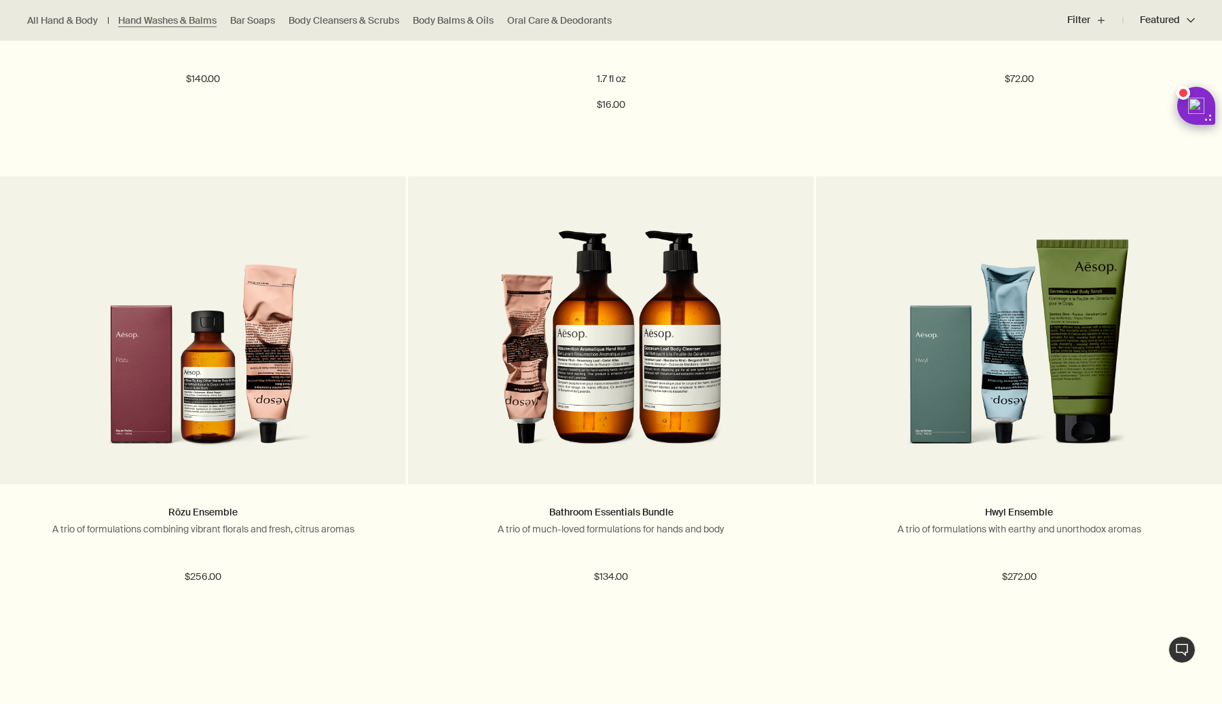
scroll to position [1759, 0]
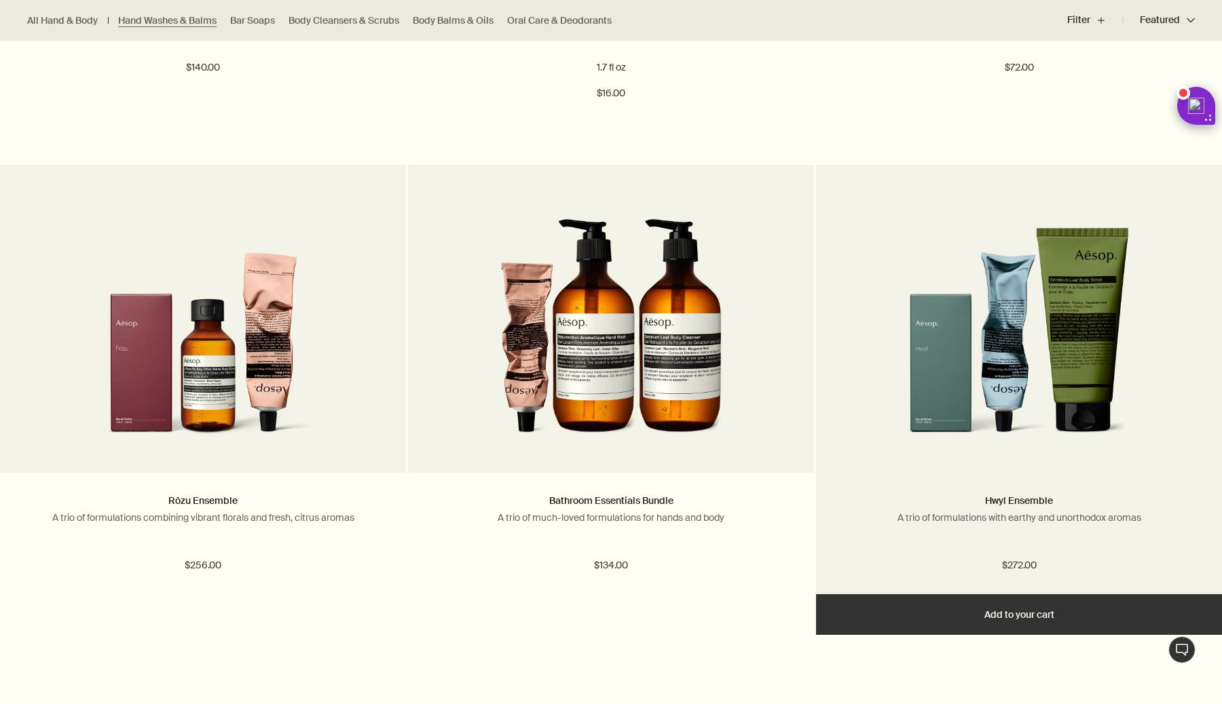
click at [926, 366] on img at bounding box center [1018, 327] width 221 height 251
click at [984, 330] on img at bounding box center [1018, 327] width 221 height 251
click at [971, 366] on img at bounding box center [1018, 327] width 221 height 251
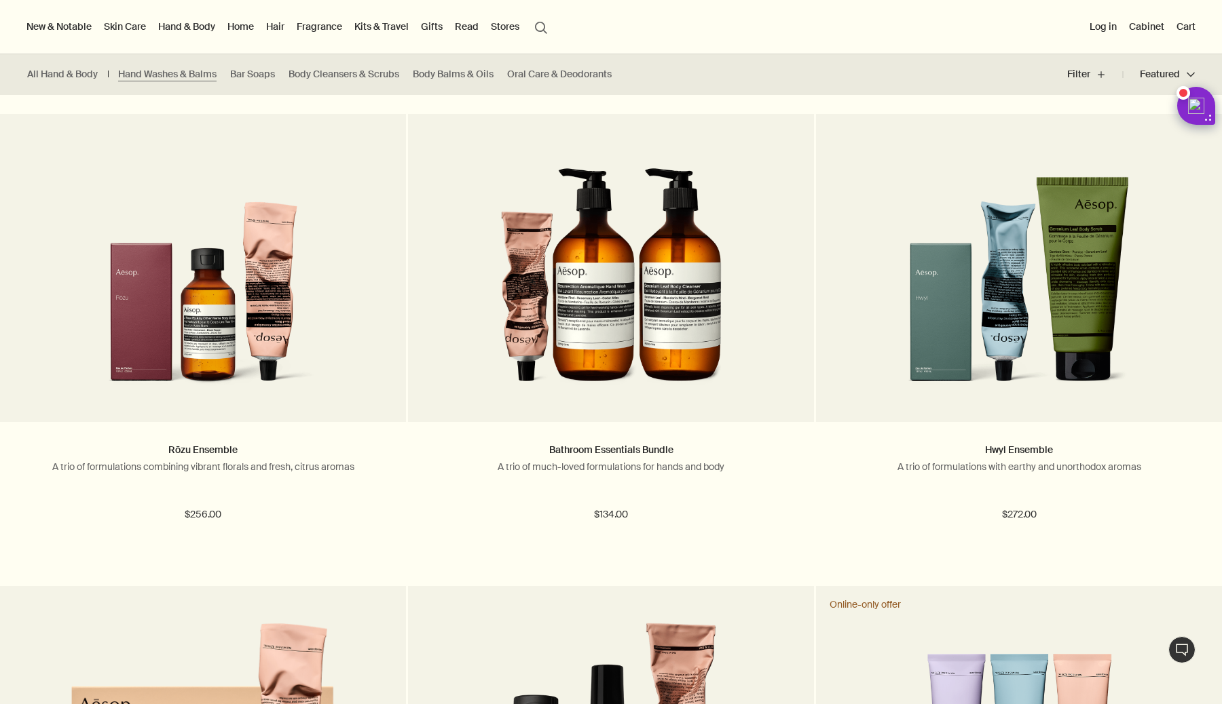
scroll to position [1743, 0]
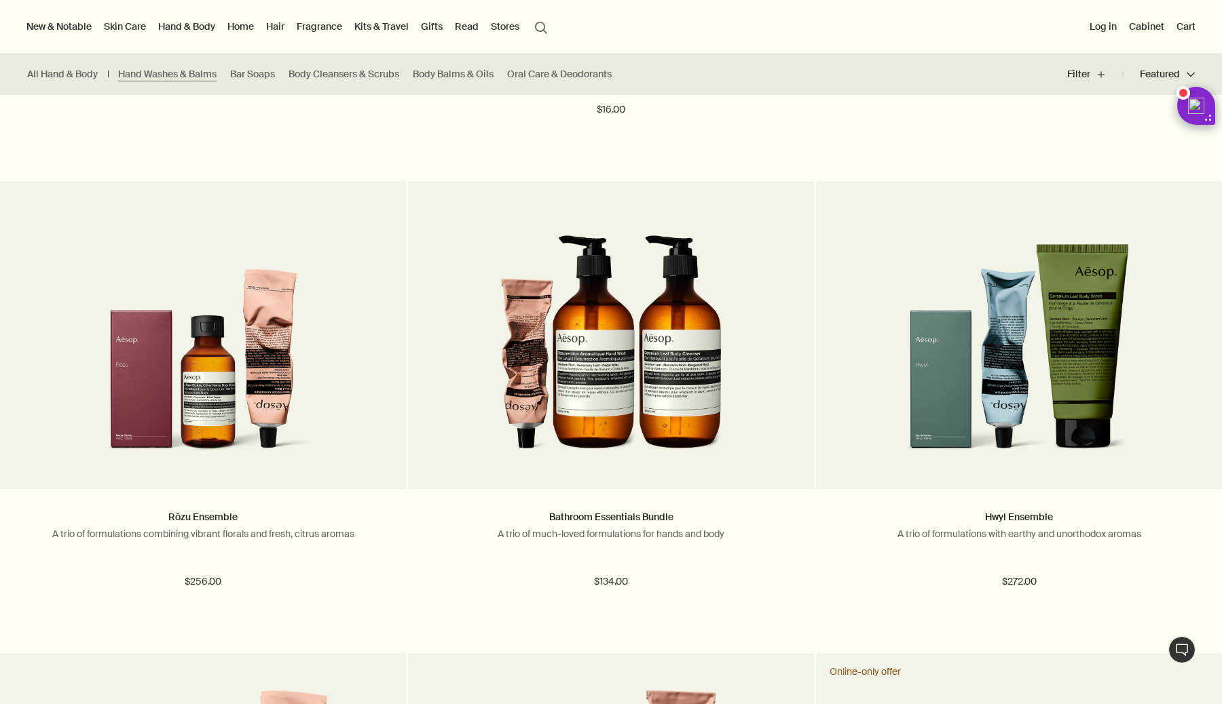
click at [433, 30] on link "Gifts" at bounding box center [431, 27] width 27 height 18
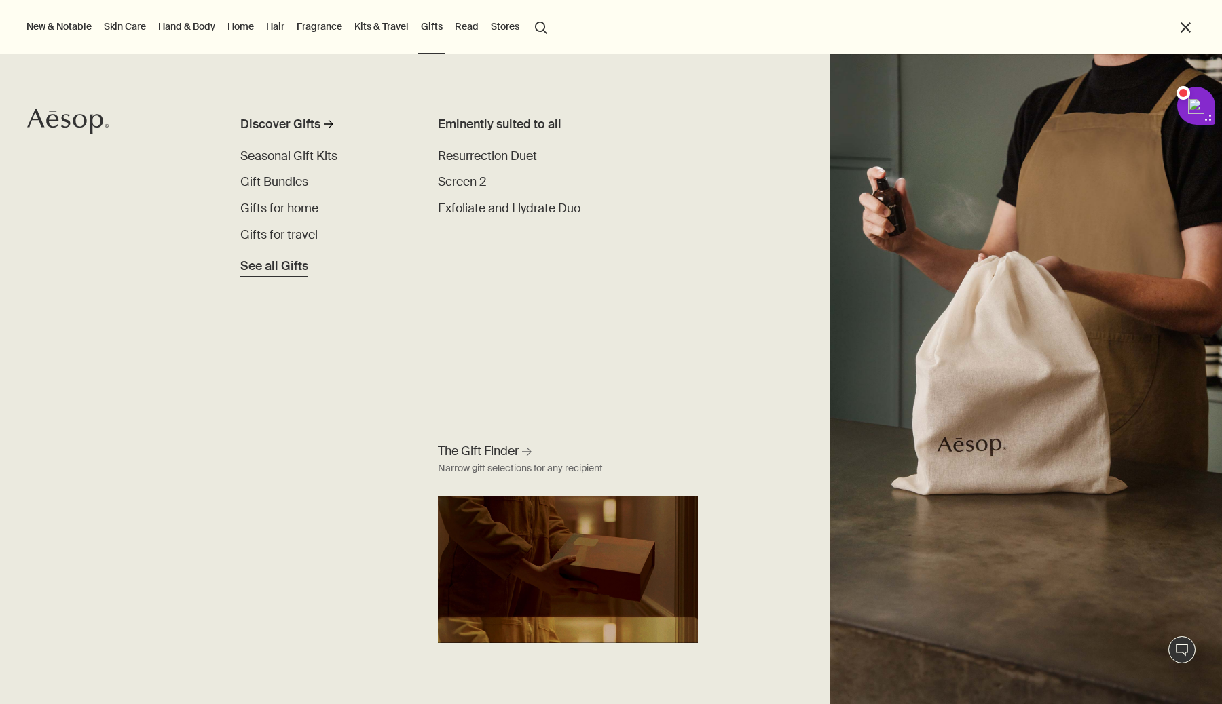
click at [278, 267] on span "See all Gifts" at bounding box center [274, 266] width 68 height 18
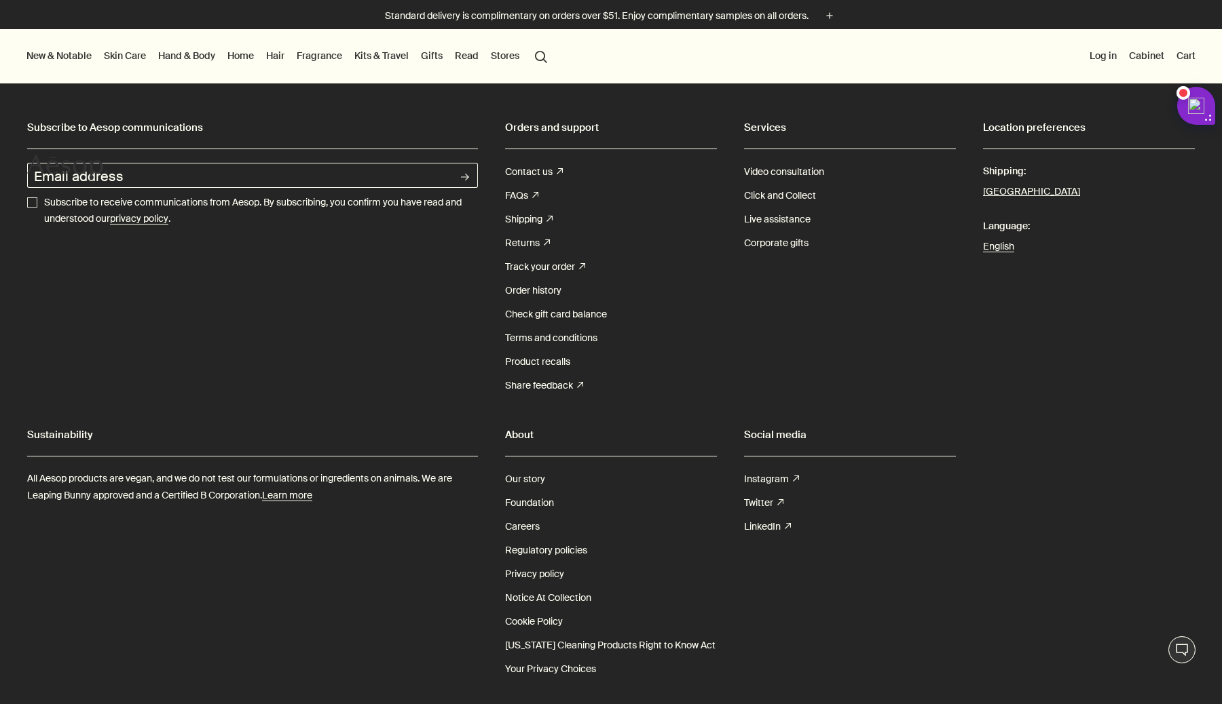
click at [67, 45] on li "New & Notable New additions Evergreen Exhilaration Lucent Facial Refiner Eleos …" at bounding box center [59, 56] width 71 height 54
click at [69, 54] on button "New & Notable" at bounding box center [59, 56] width 71 height 18
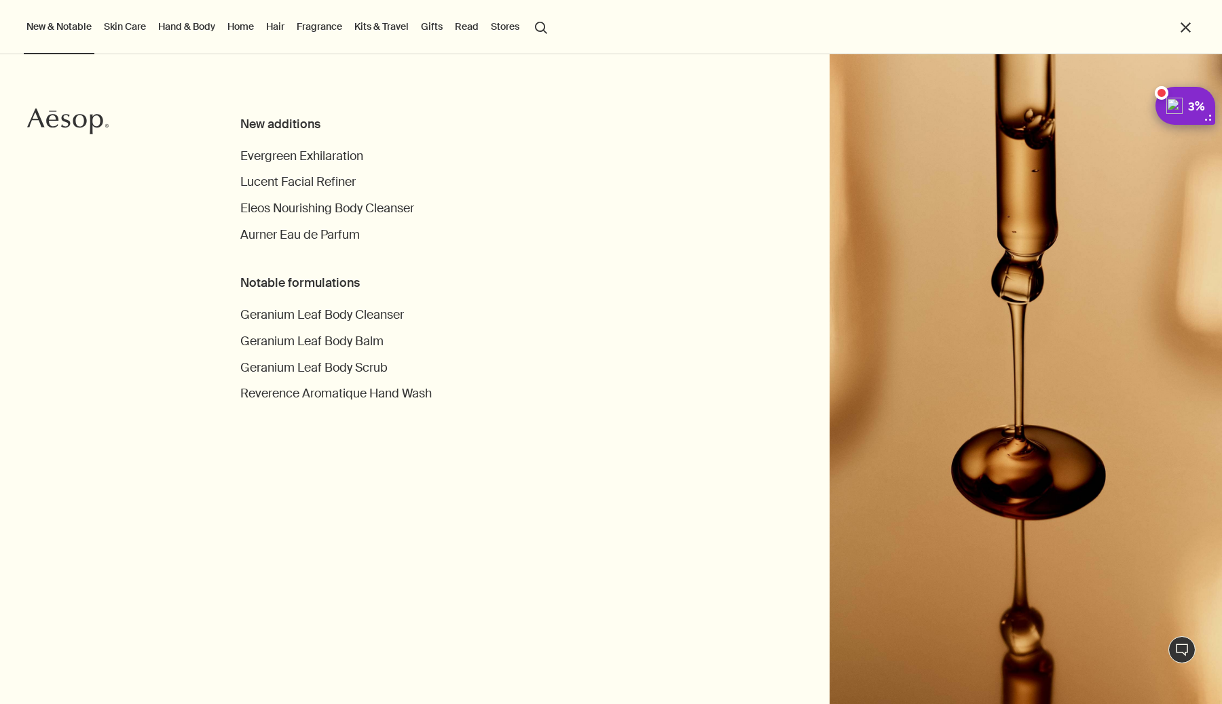
click at [1188, 117] on div "3%" at bounding box center [1199, 105] width 22 height 27
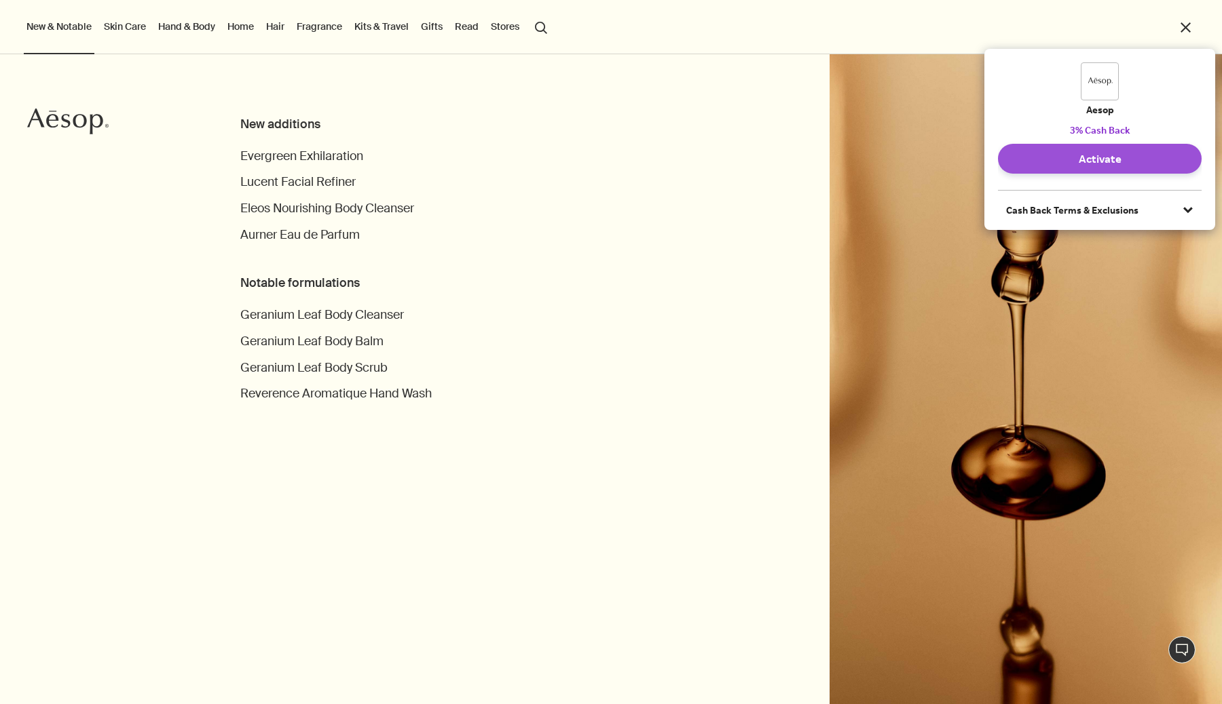
click at [1051, 159] on button "Activate" at bounding box center [1100, 159] width 204 height 30
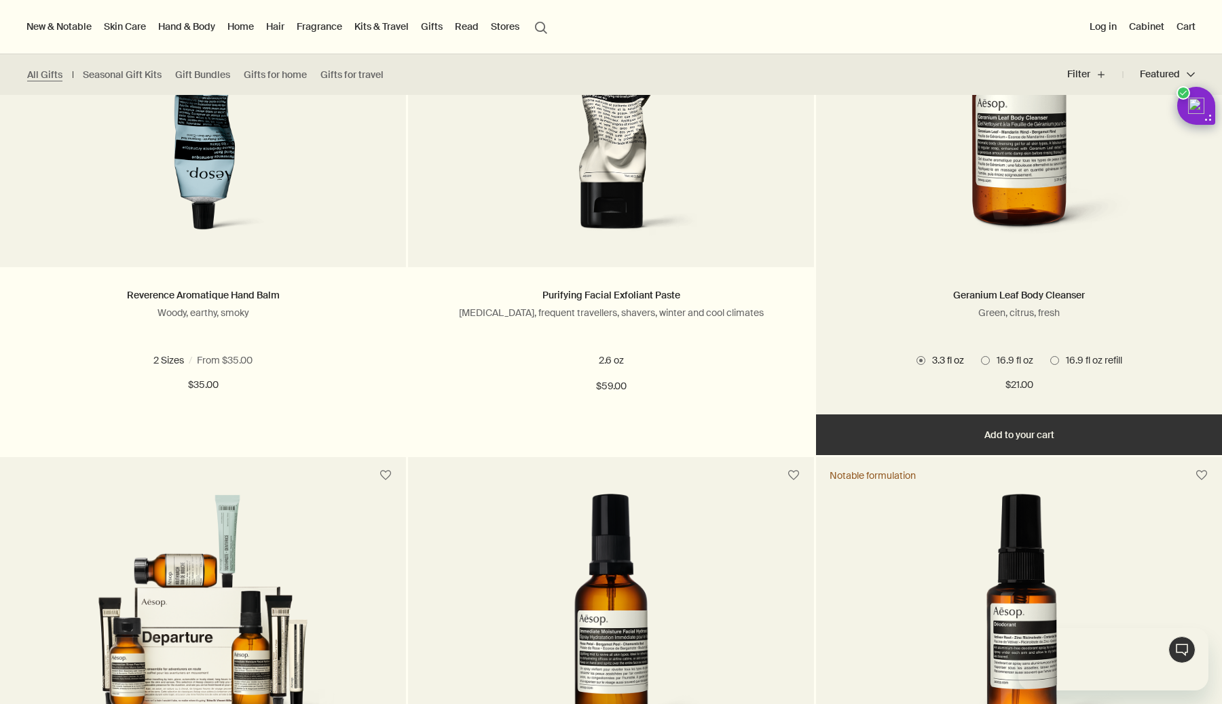
click at [993, 172] on img at bounding box center [1018, 121] width 247 height 251
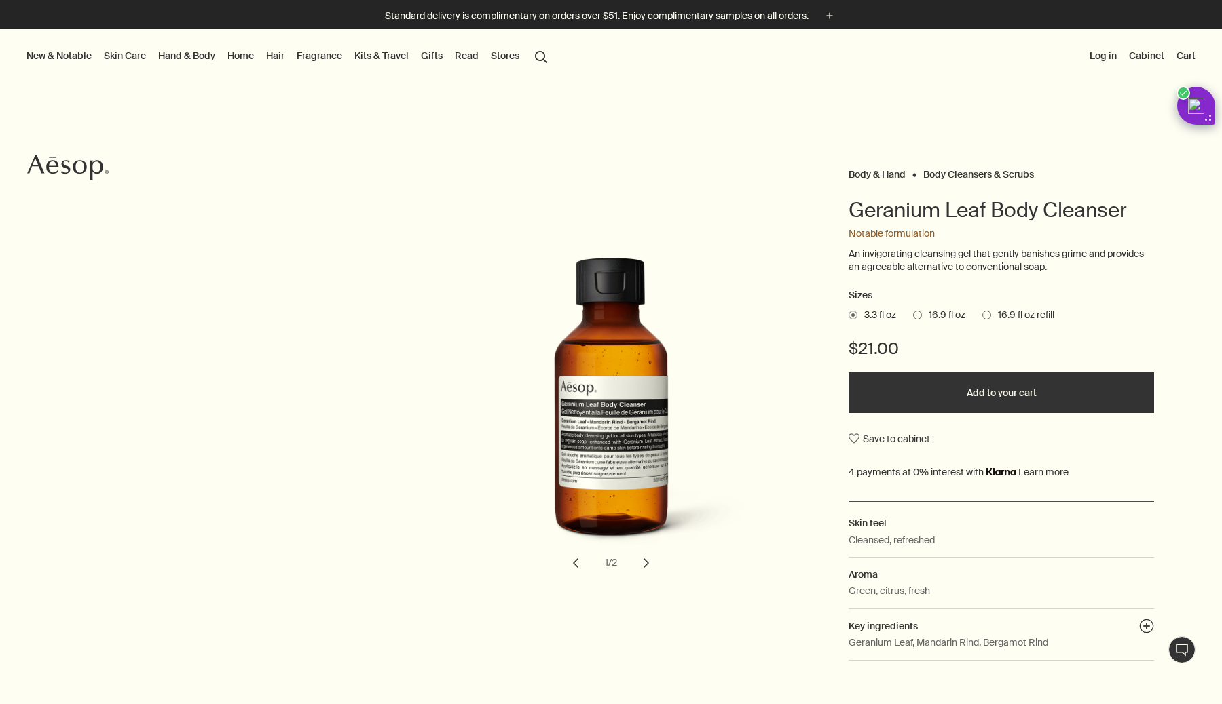
click at [923, 317] on span "16.9 fl oz" at bounding box center [943, 316] width 43 height 14
click at [913, 317] on input "16.9 fl oz" at bounding box center [913, 313] width 0 height 9
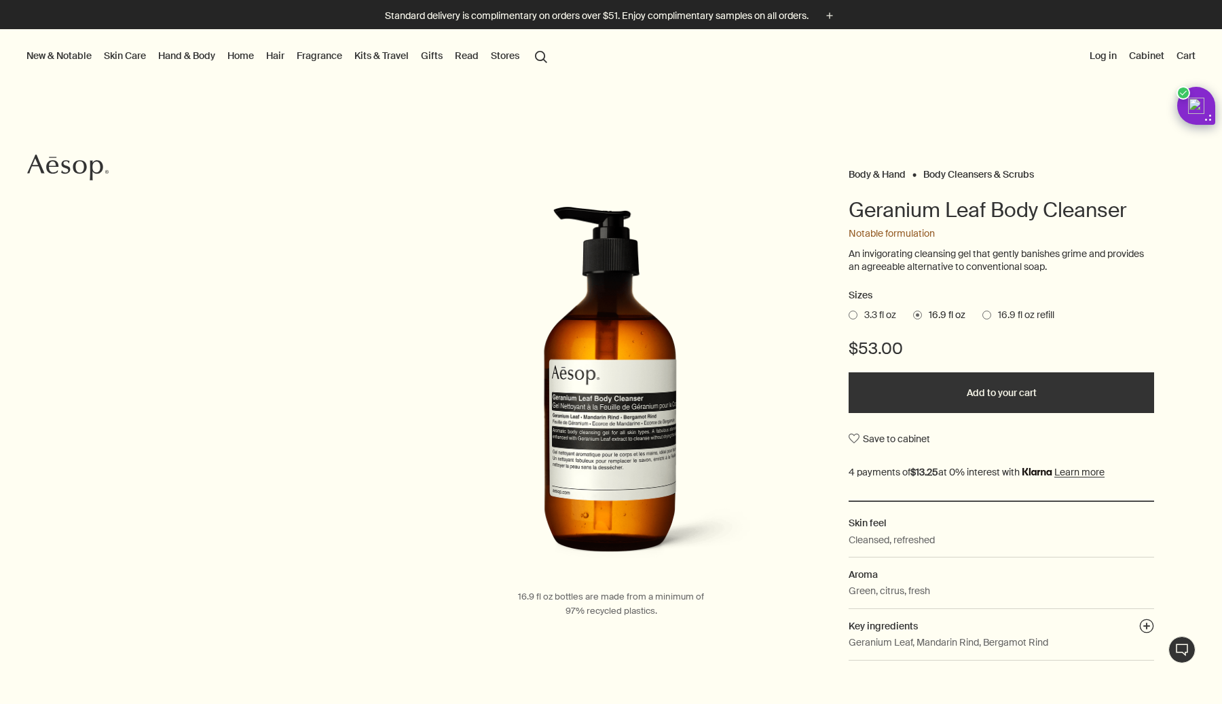
click at [977, 314] on ul "3.3 fl oz 16.9 fl oz 16.9 fl oz refill" at bounding box center [1000, 315] width 305 height 19
click at [986, 317] on span at bounding box center [986, 315] width 9 height 9
click at [982, 317] on input "16.9 fl oz refill" at bounding box center [982, 313] width 0 height 9
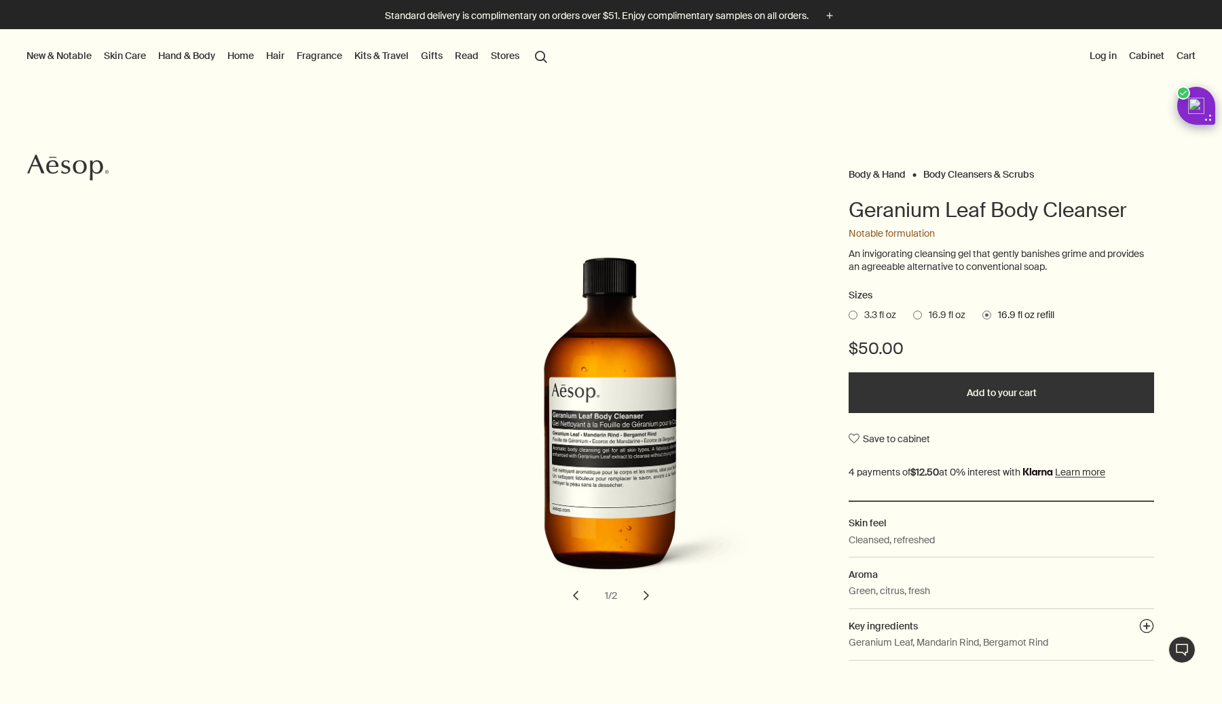
click at [936, 313] on span "16.9 fl oz" at bounding box center [943, 316] width 43 height 14
click at [913, 313] on input "16.9 fl oz" at bounding box center [913, 313] width 0 height 9
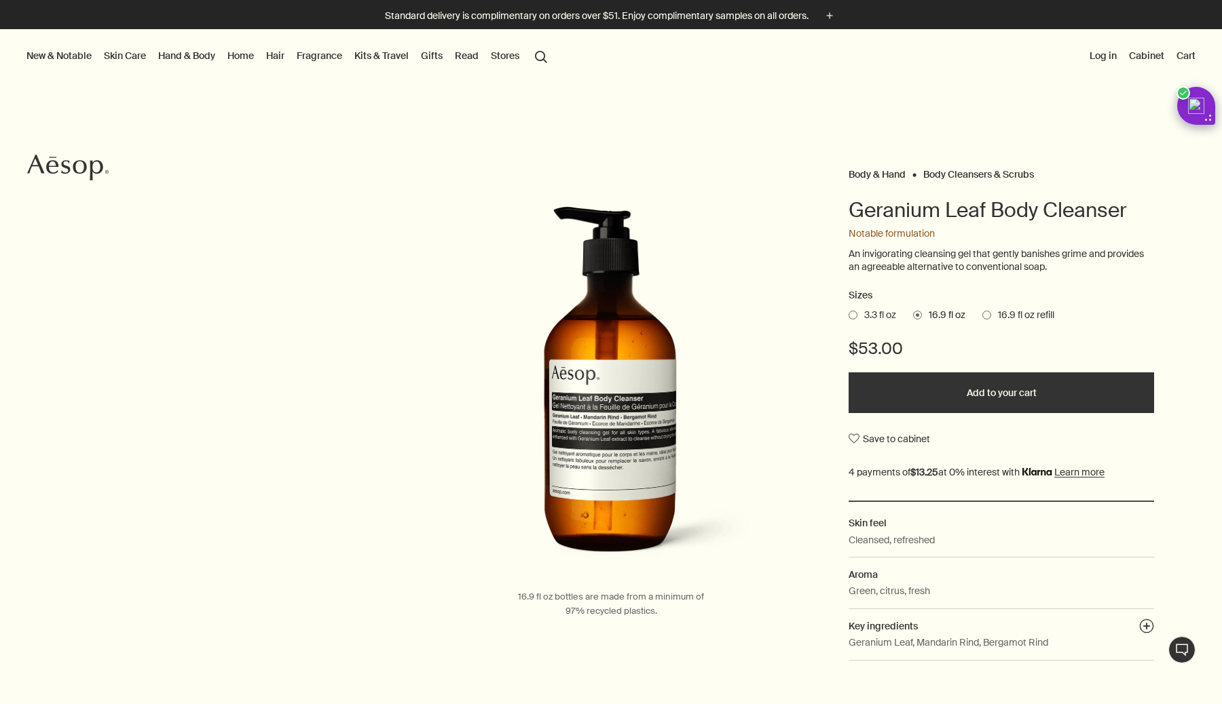
click at [990, 314] on span at bounding box center [986, 315] width 9 height 9
click at [982, 314] on input "16.9 fl oz refill" at bounding box center [982, 313] width 0 height 9
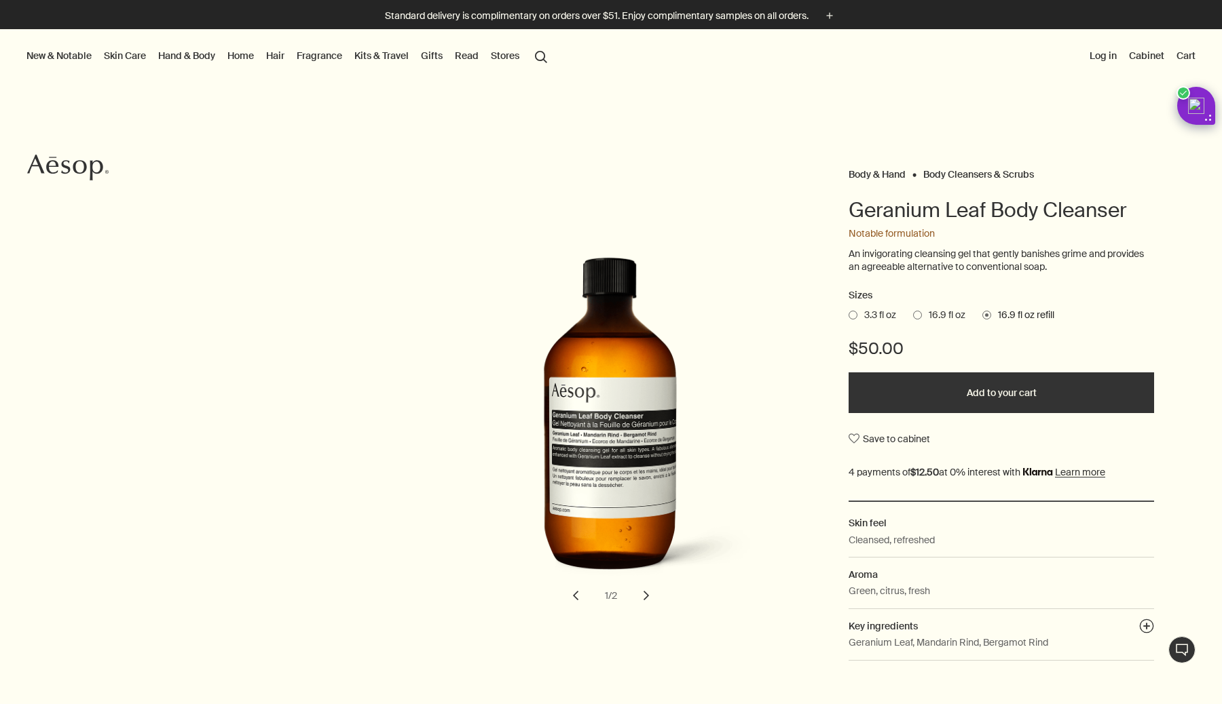
click at [367, 55] on link "Kits & Travel" at bounding box center [382, 56] width 60 height 18
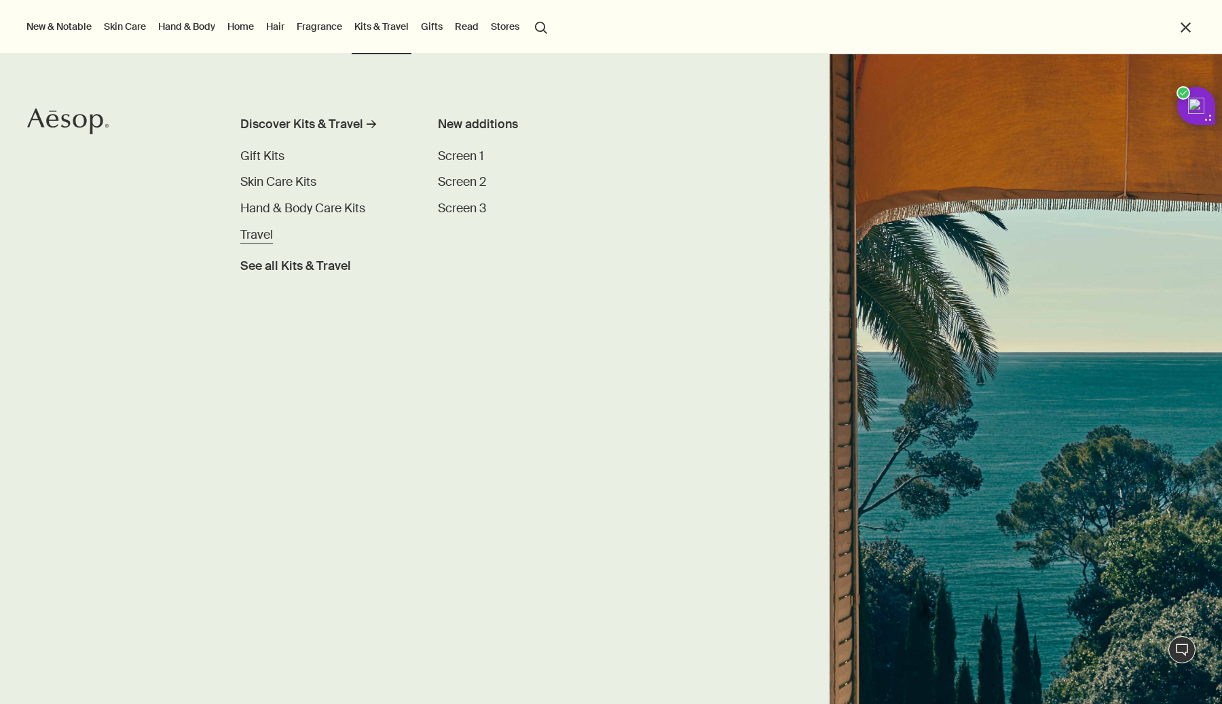
click at [255, 235] on span "Travel" at bounding box center [256, 235] width 33 height 16
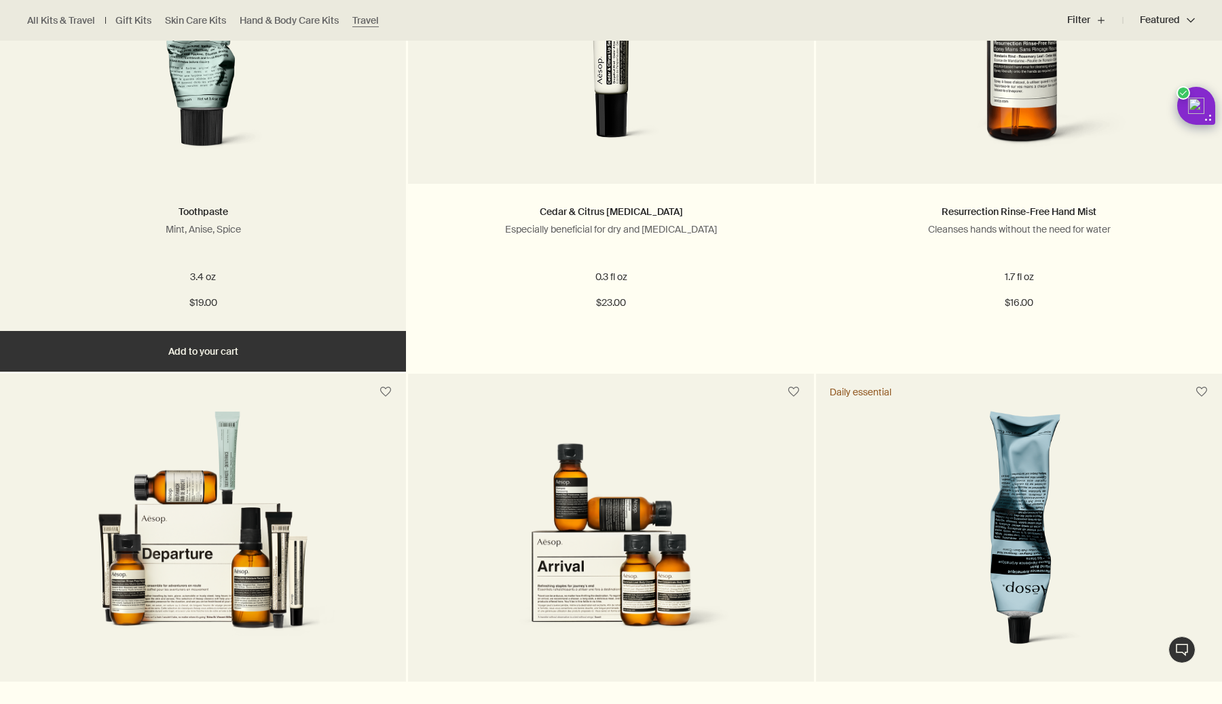
scroll to position [1789, 0]
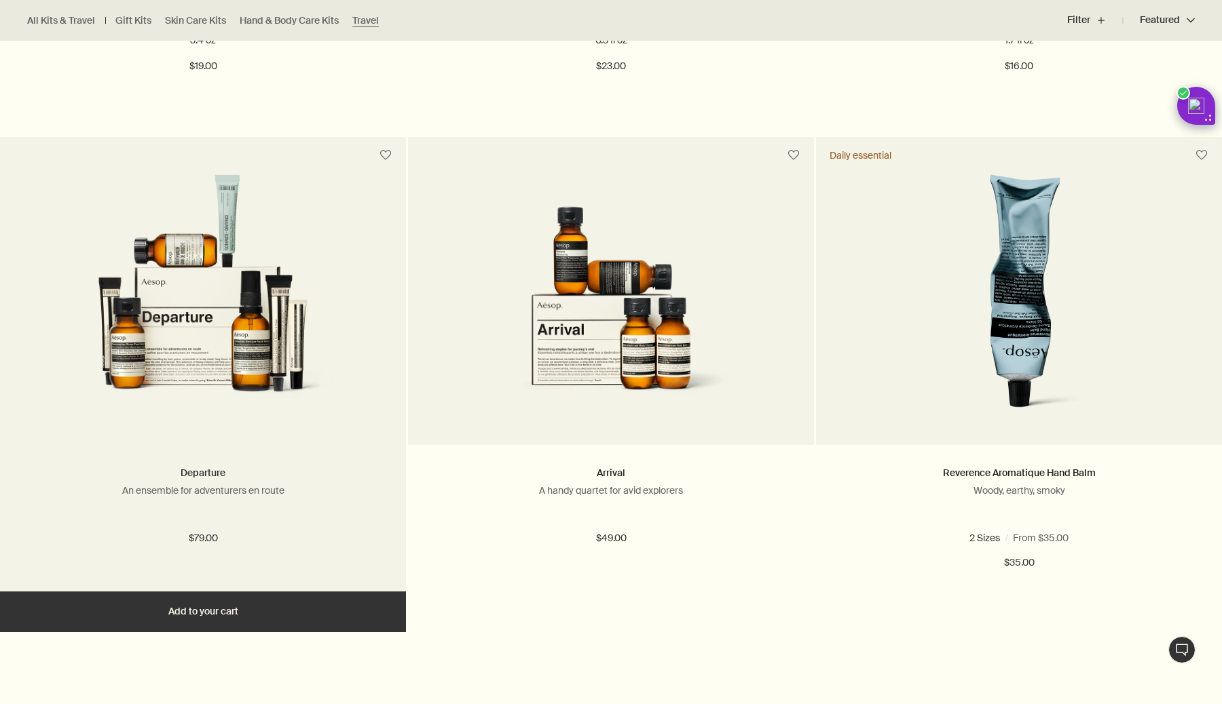
click at [198, 475] on link "Departure" at bounding box center [203, 473] width 45 height 12
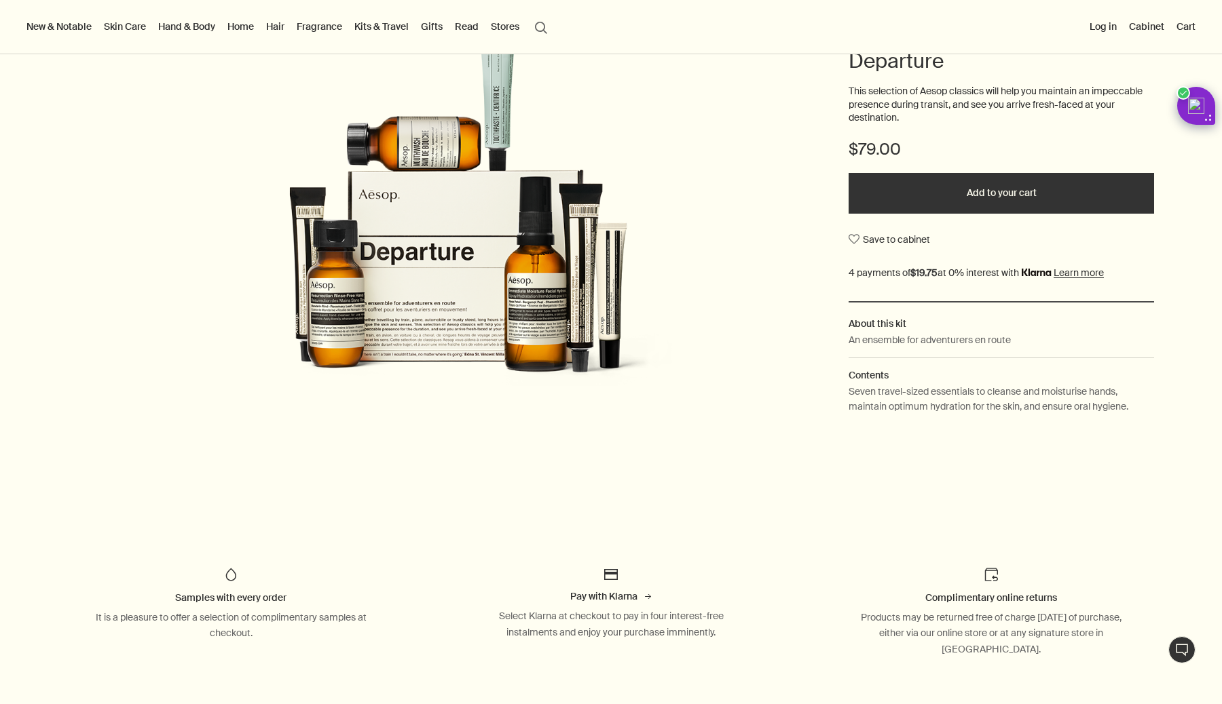
scroll to position [242, 0]
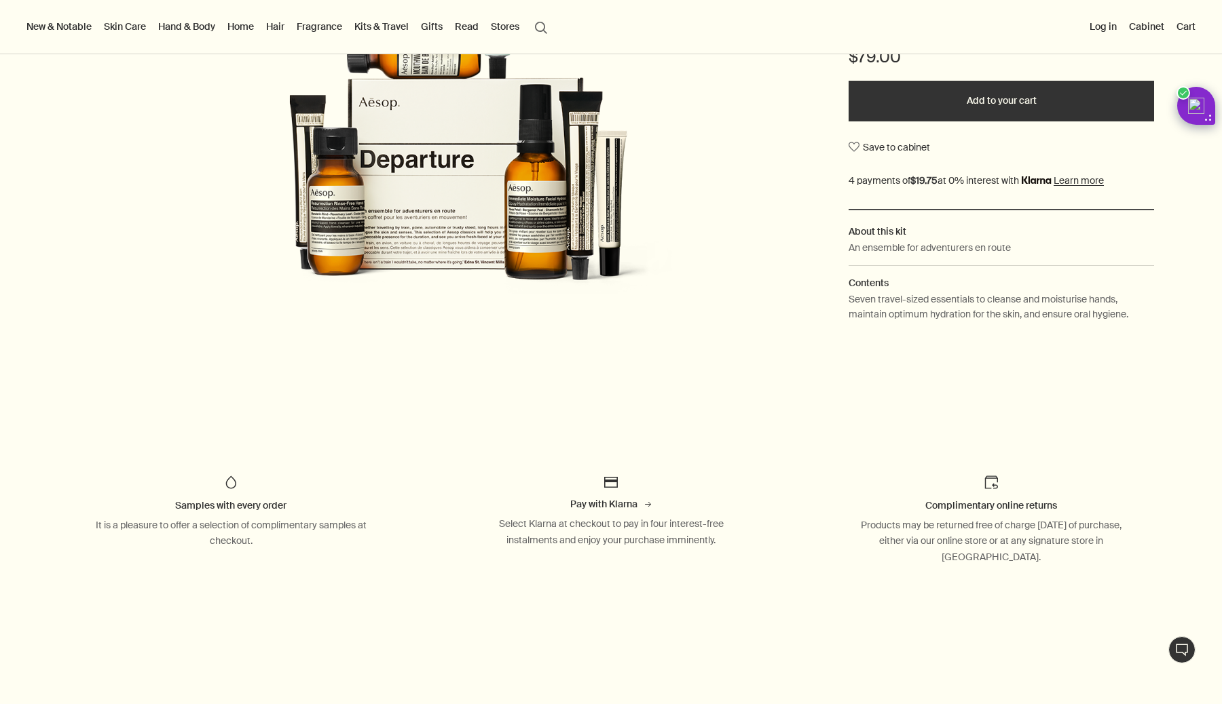
click at [869, 303] on p "Seven travel-sized essentials to cleanse and moisturise hands, maintain optimum…" at bounding box center [1000, 307] width 305 height 31
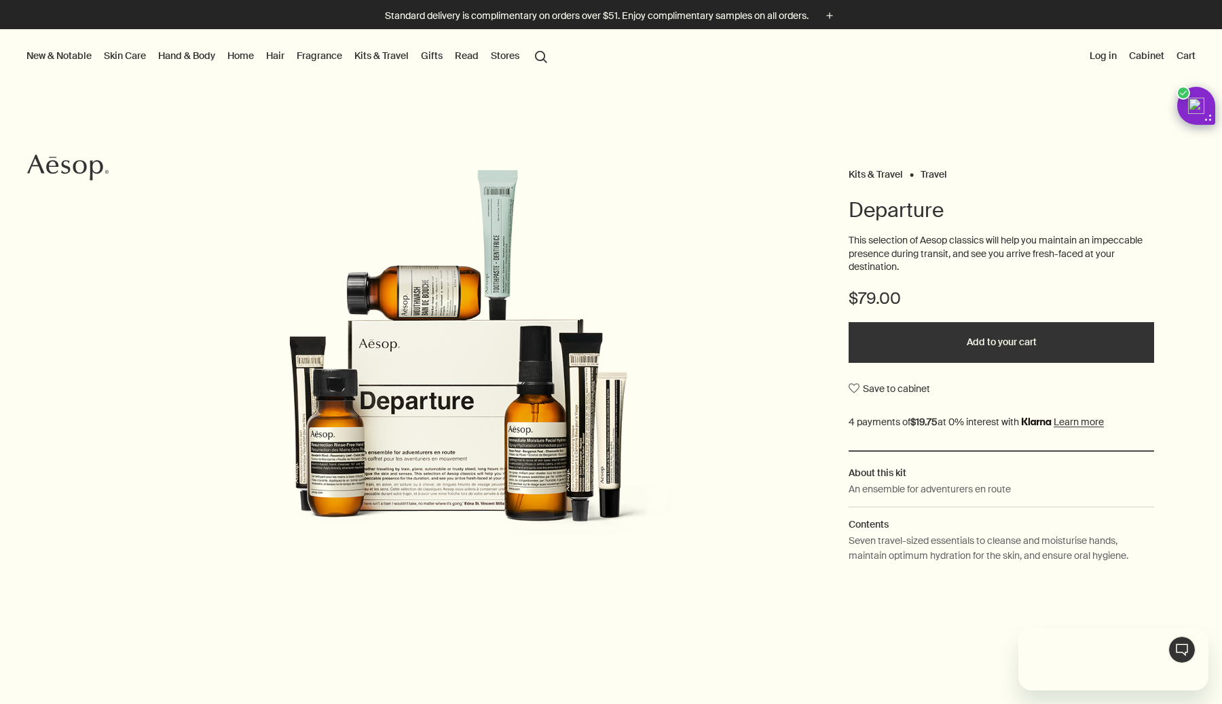
scroll to position [0, 0]
click at [303, 56] on link "Fragrance" at bounding box center [319, 56] width 51 height 18
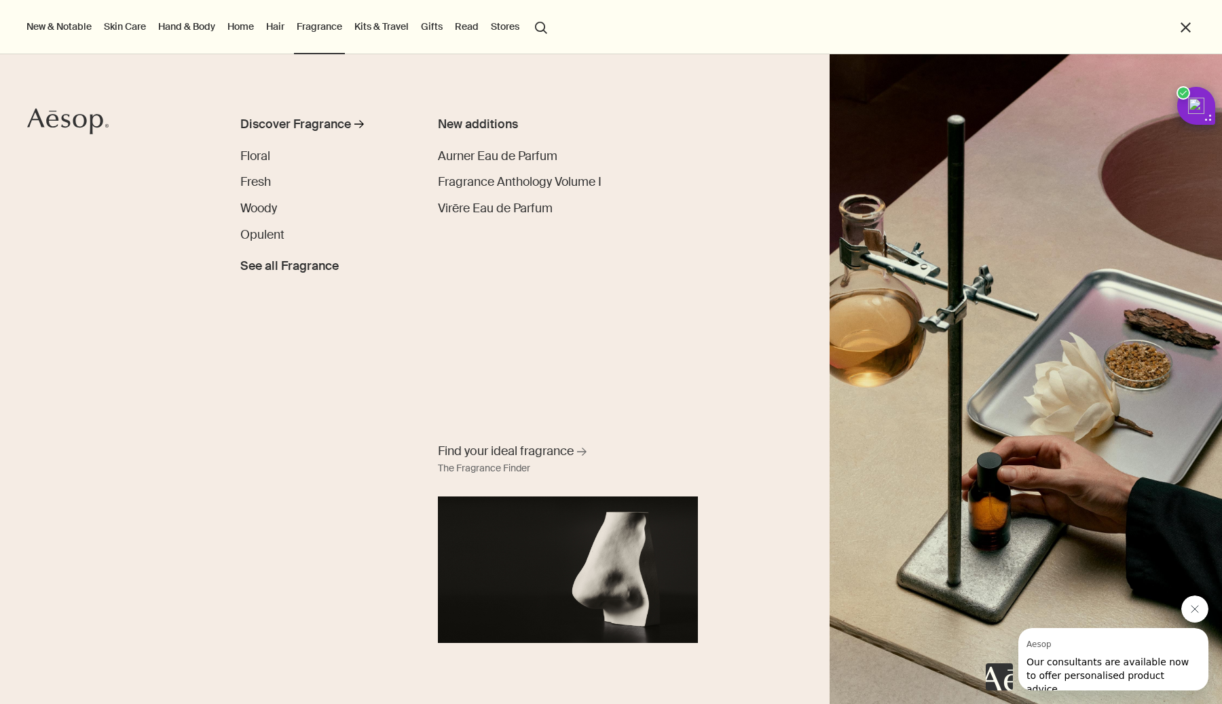
click at [127, 25] on link "Skin Care" at bounding box center [125, 27] width 48 height 18
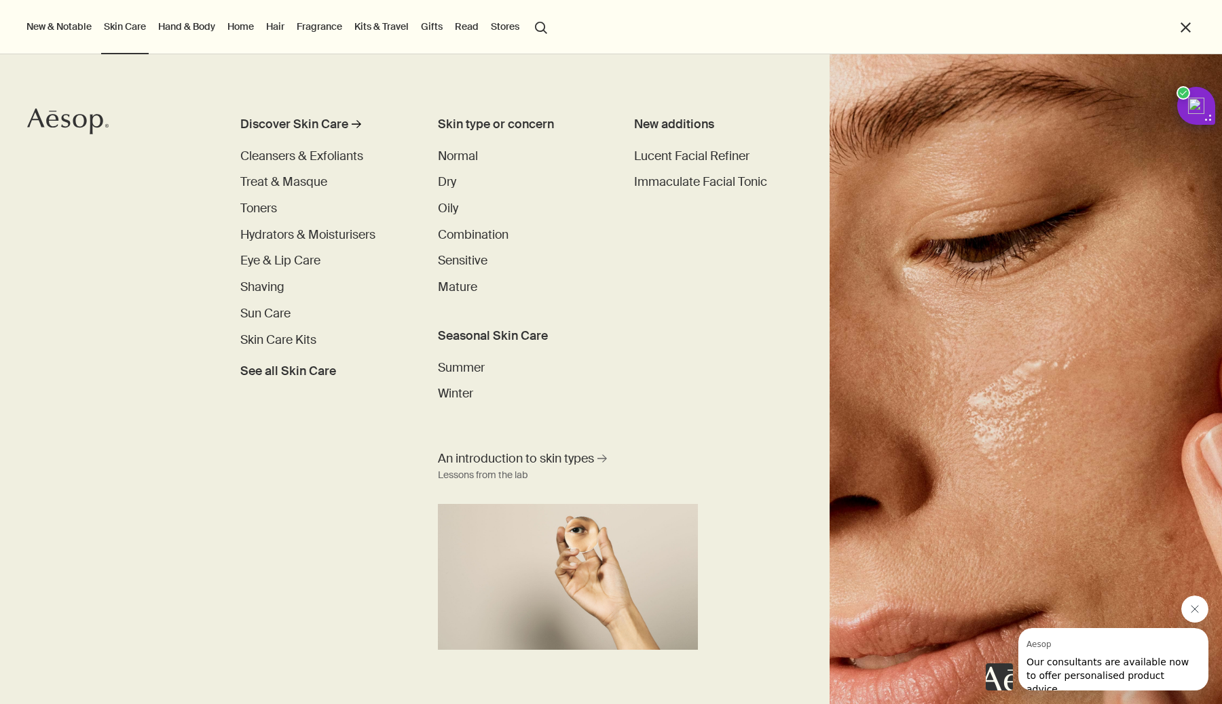
click at [246, 27] on link "Home" at bounding box center [241, 27] width 32 height 18
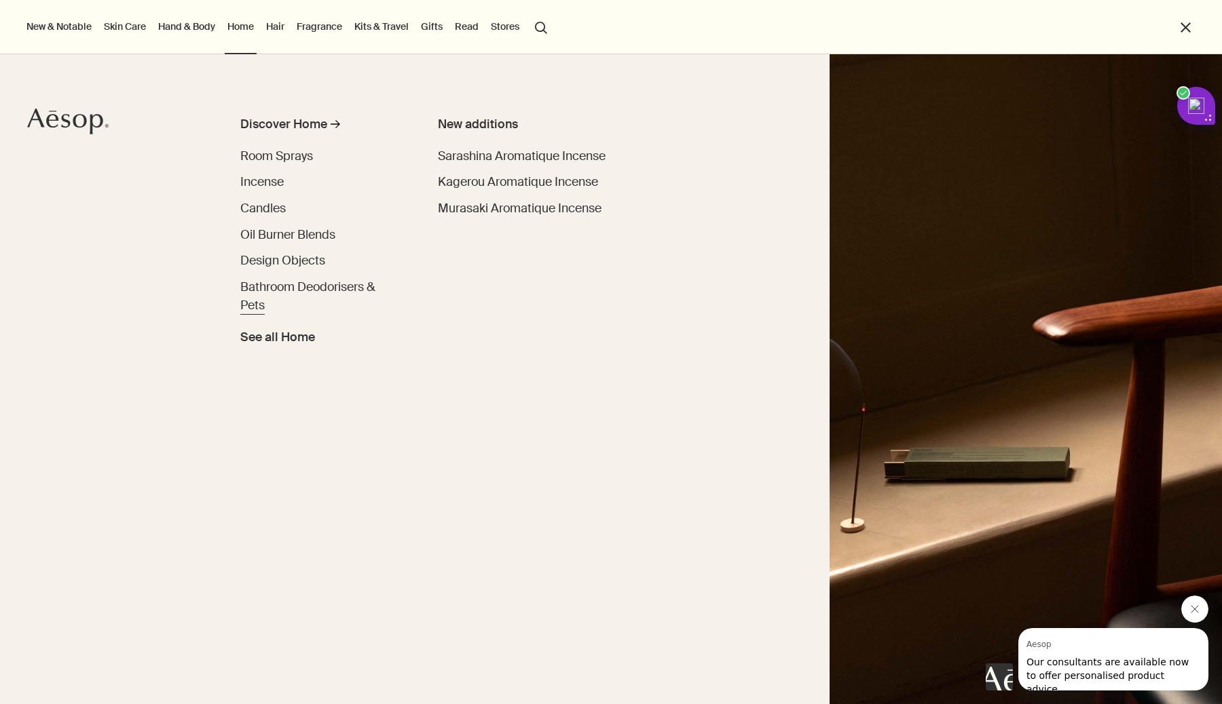
click at [267, 280] on span "Bathroom Deodorisers & Pets" at bounding box center [307, 296] width 135 height 35
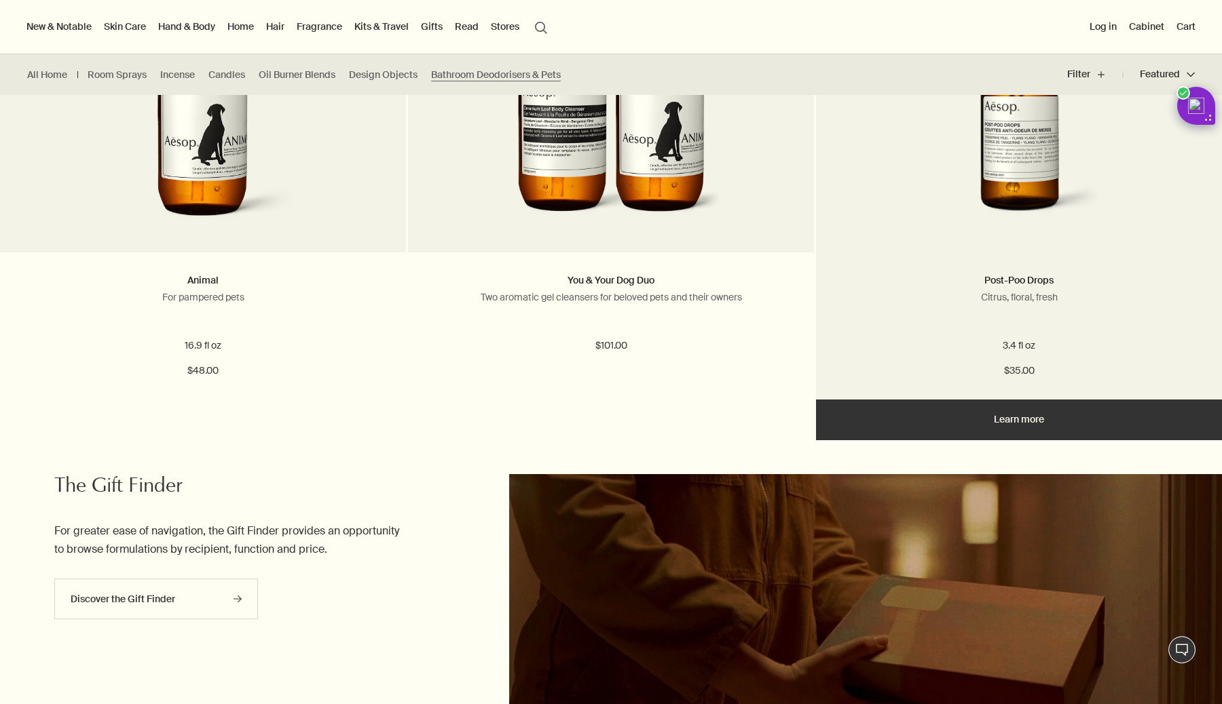
scroll to position [249, 0]
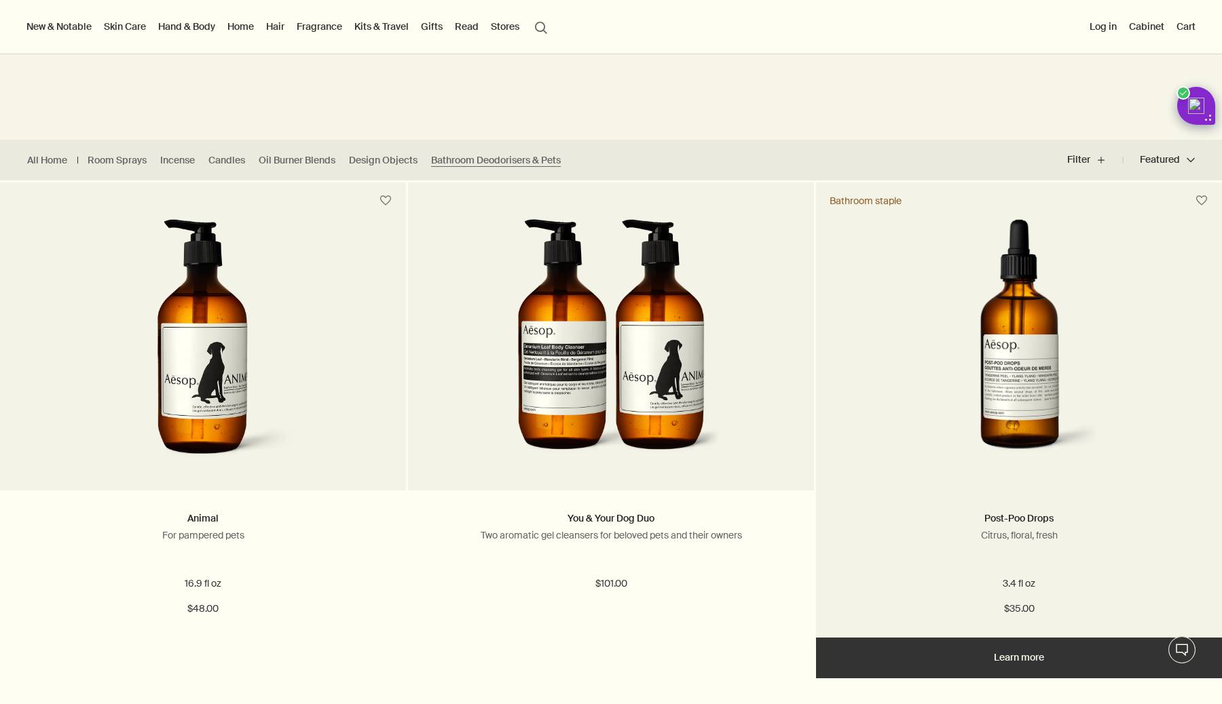
click at [1006, 351] on img at bounding box center [1018, 344] width 246 height 251
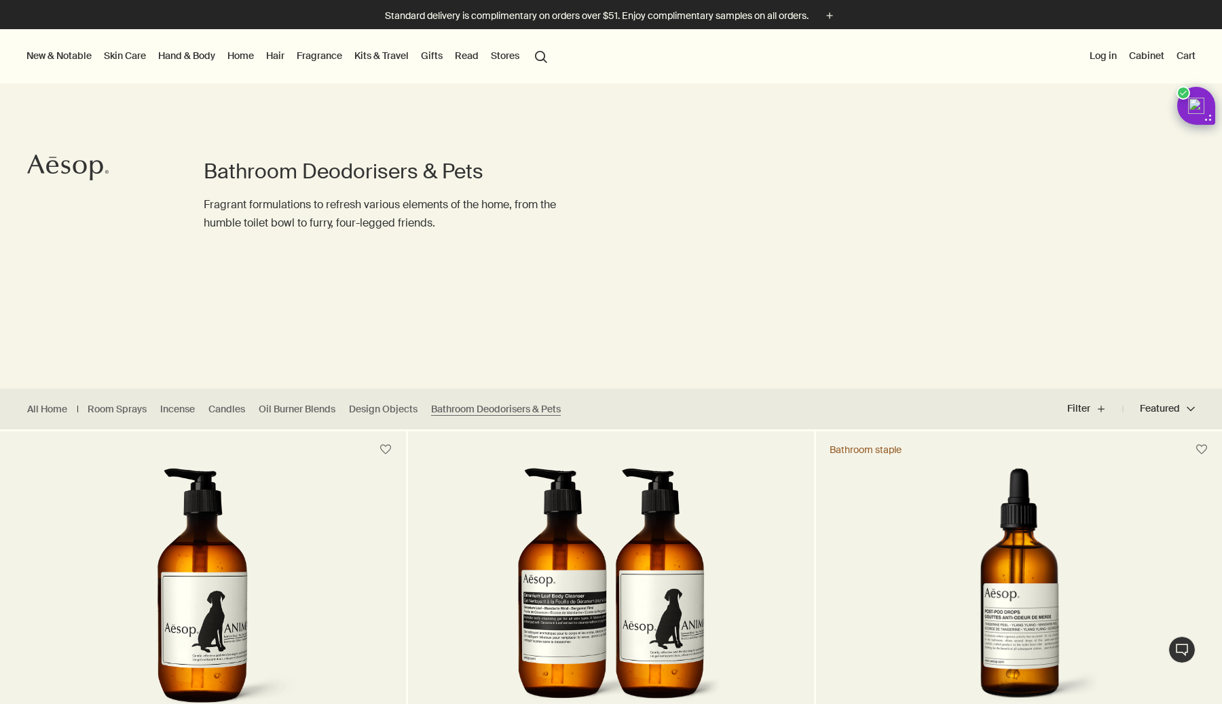
click at [208, 54] on link "Hand & Body" at bounding box center [186, 56] width 62 height 18
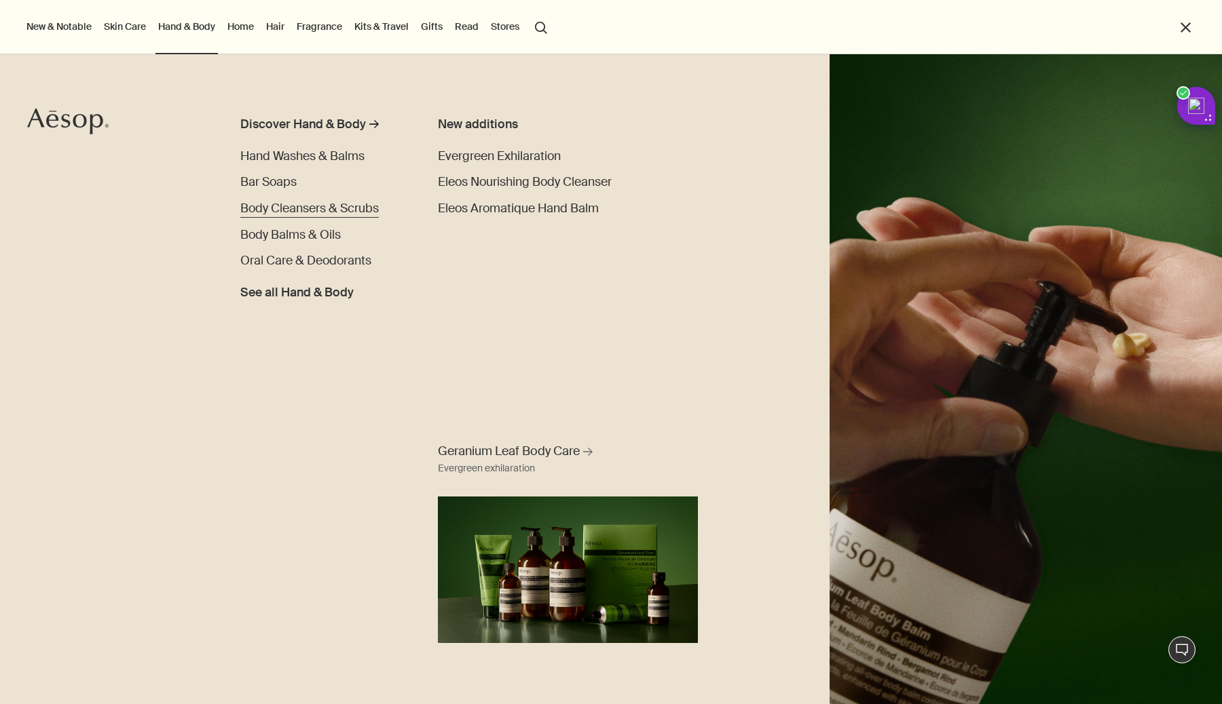
click at [278, 206] on span "Body Cleansers & Scrubs" at bounding box center [309, 208] width 138 height 16
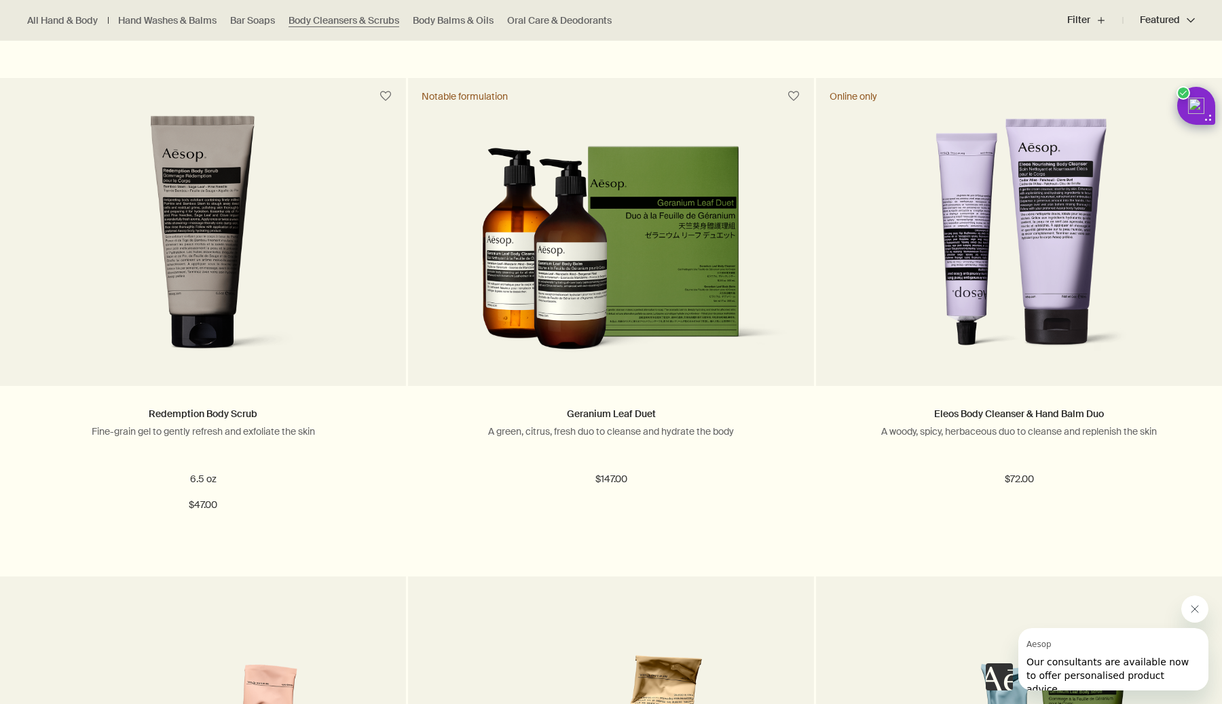
scroll to position [1349, 0]
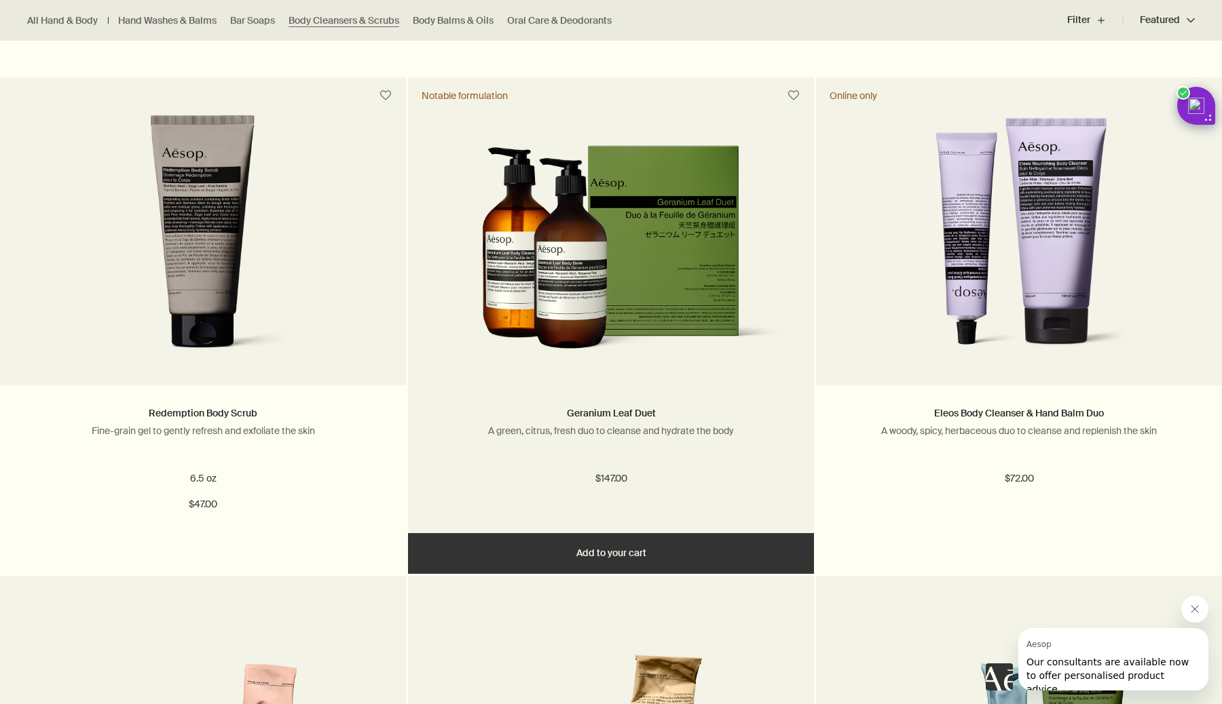
click at [493, 295] on img at bounding box center [610, 255] width 365 height 222
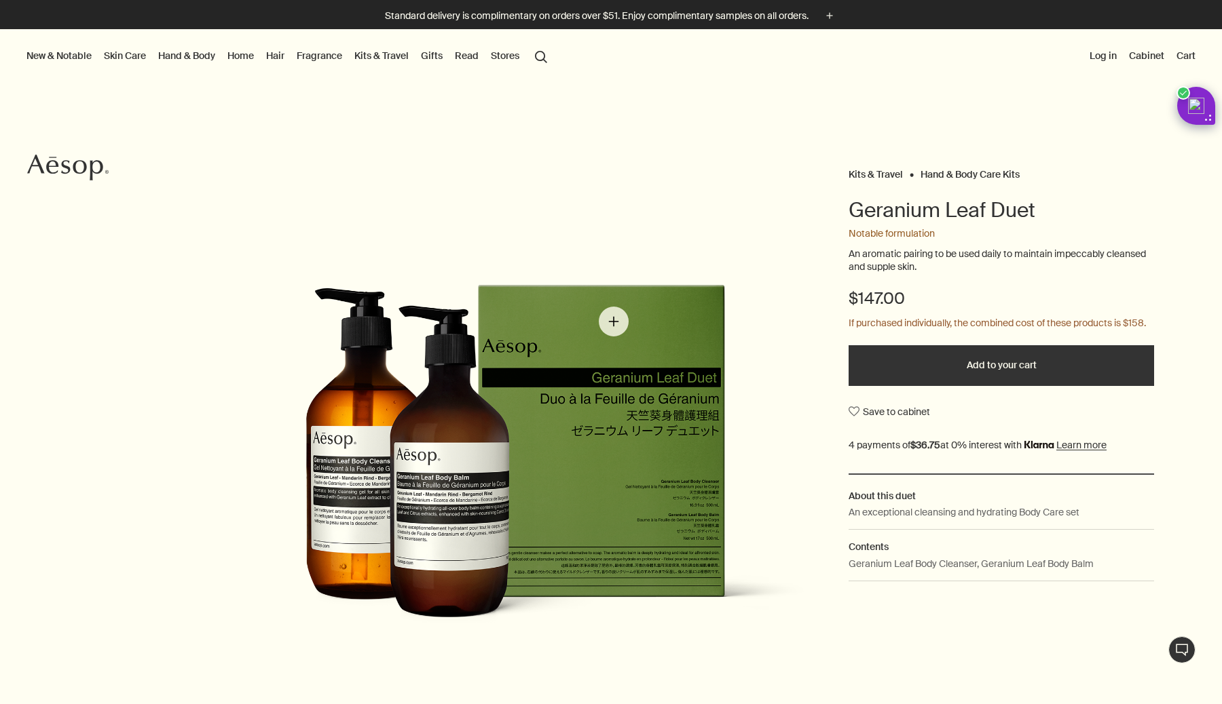
scroll to position [1, 0]
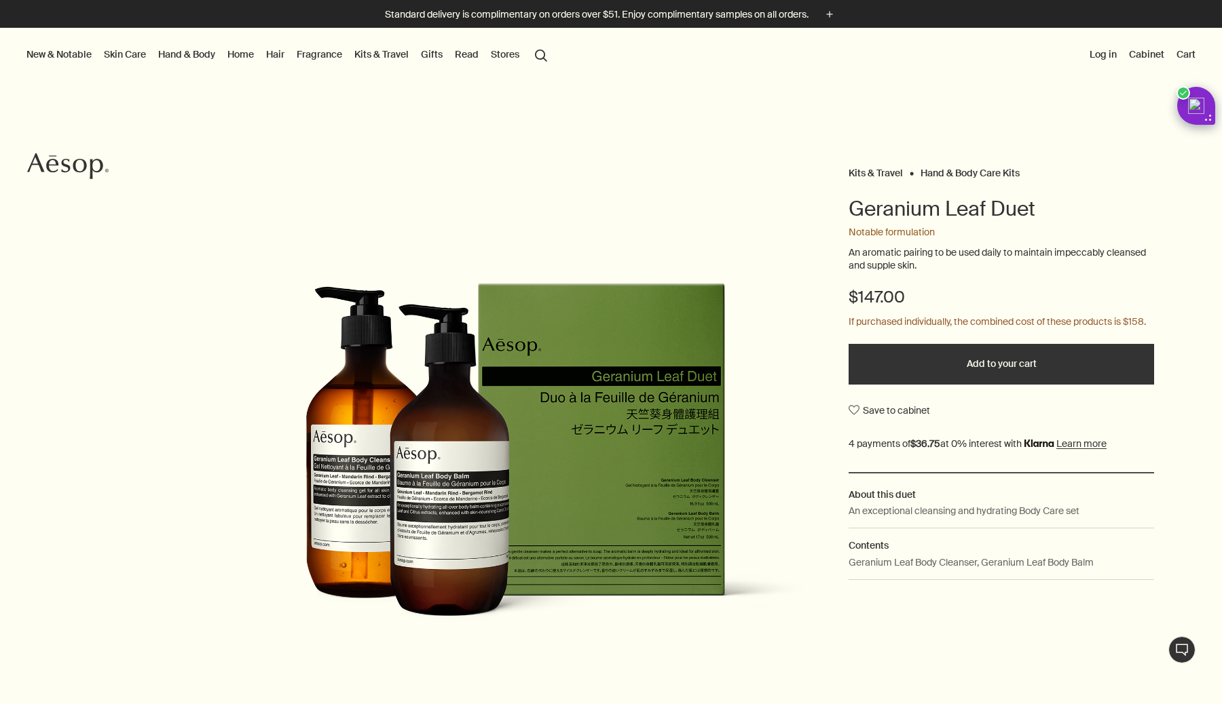
click at [1105, 57] on button "Log in" at bounding box center [1103, 54] width 33 height 18
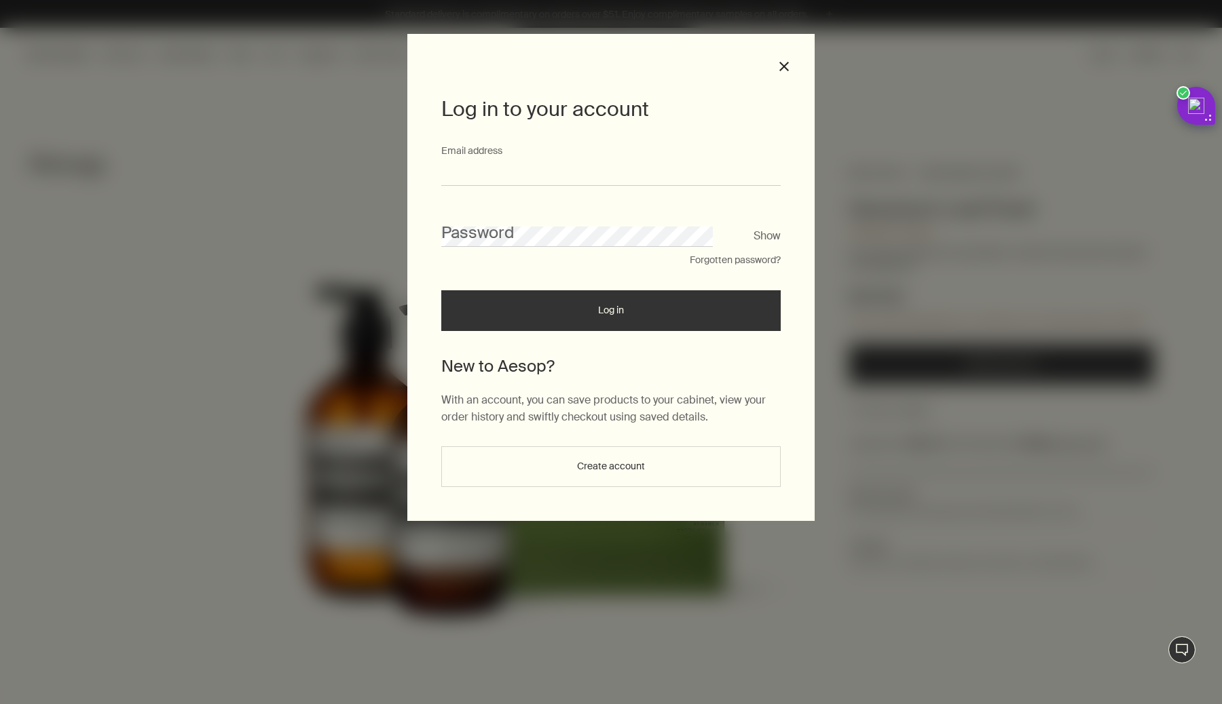
click at [575, 172] on input "Email address" at bounding box center [610, 173] width 339 height 25
type input "**********"
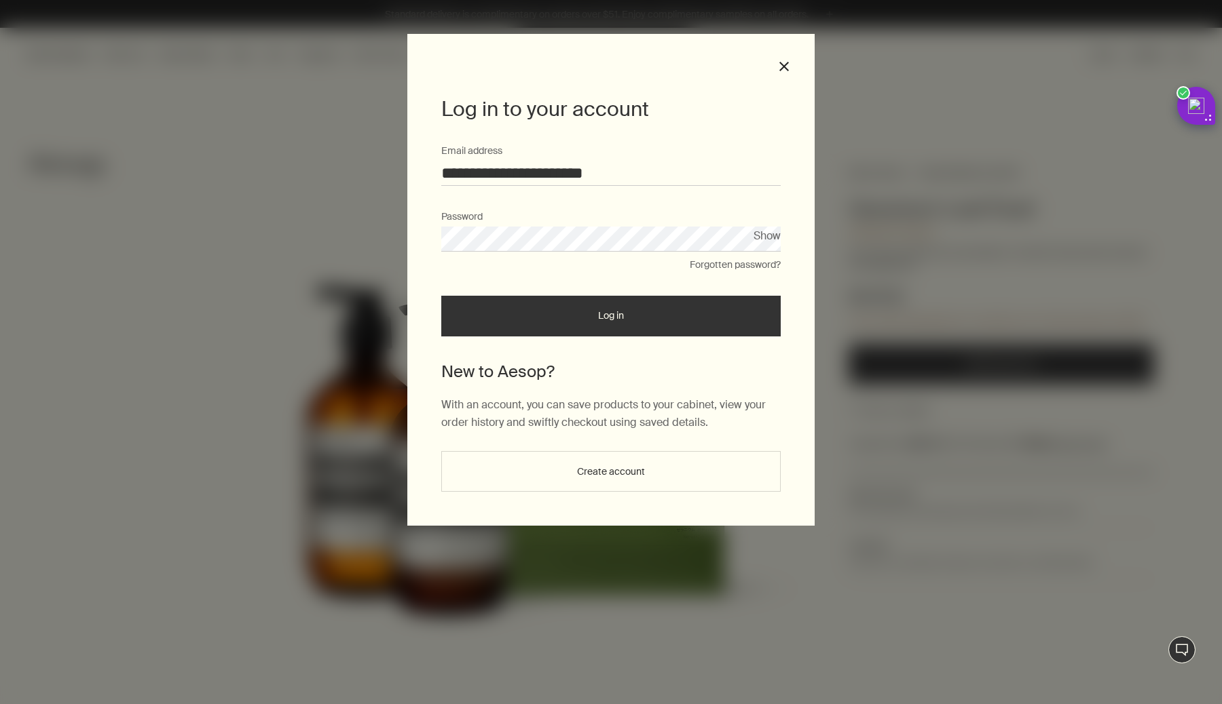
click at [441, 296] on button "Log in" at bounding box center [610, 316] width 339 height 41
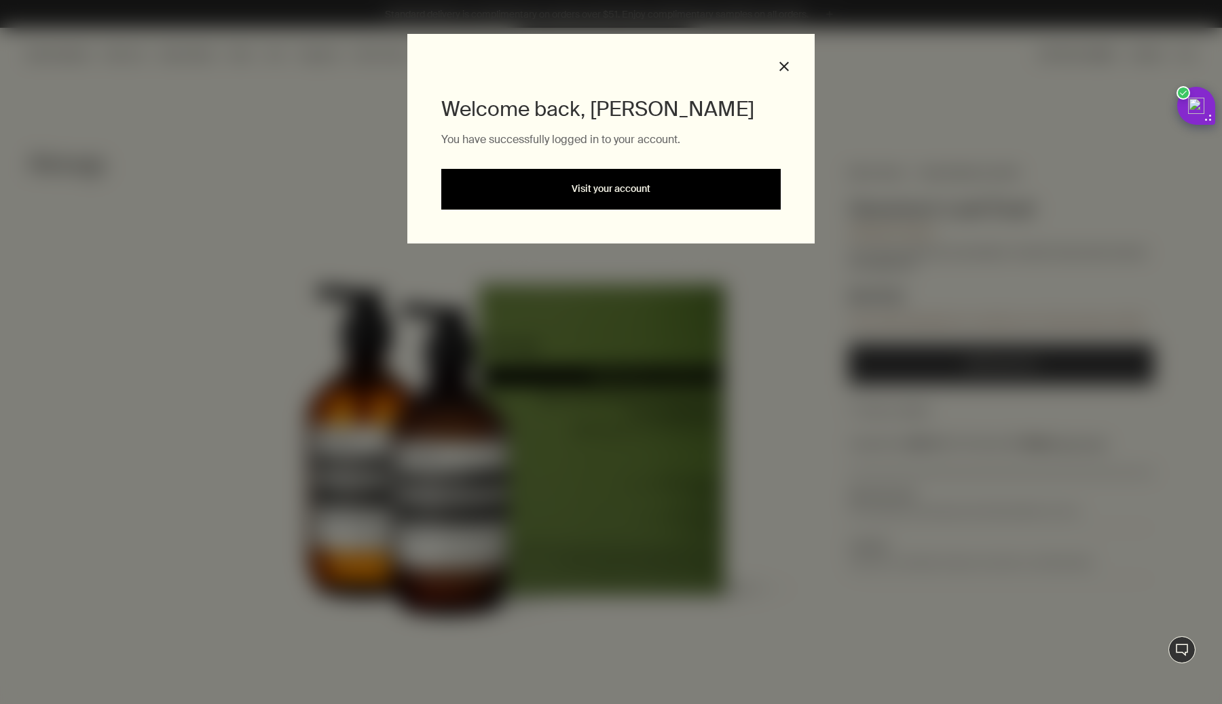
click at [552, 189] on link "Visit your account" at bounding box center [610, 189] width 339 height 41
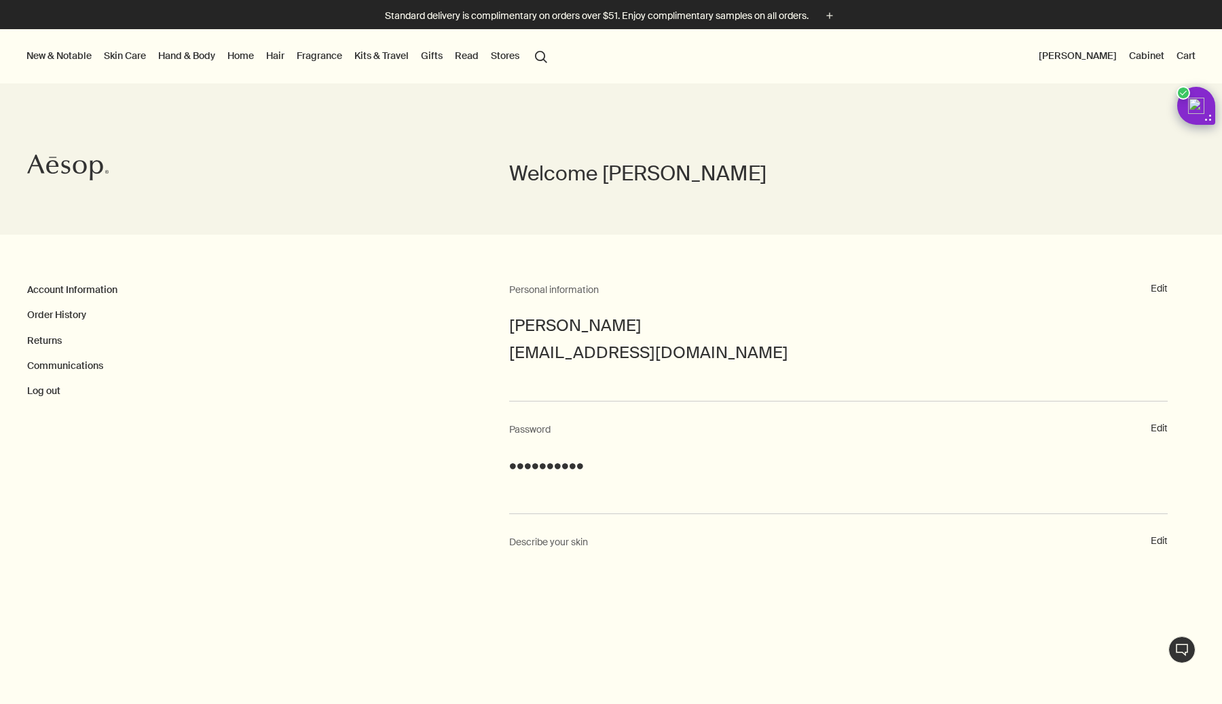
click at [364, 58] on link "Kits & Travel" at bounding box center [382, 56] width 60 height 18
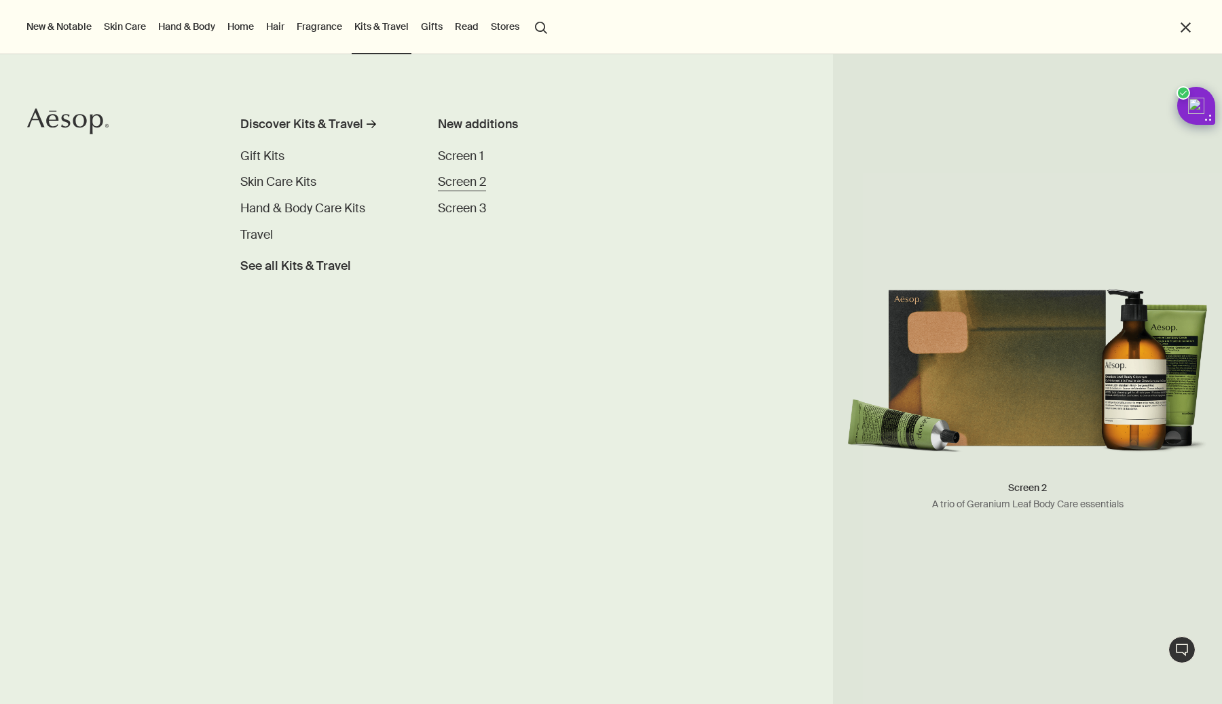
click at [447, 186] on span "Screen 2" at bounding box center [462, 182] width 48 height 16
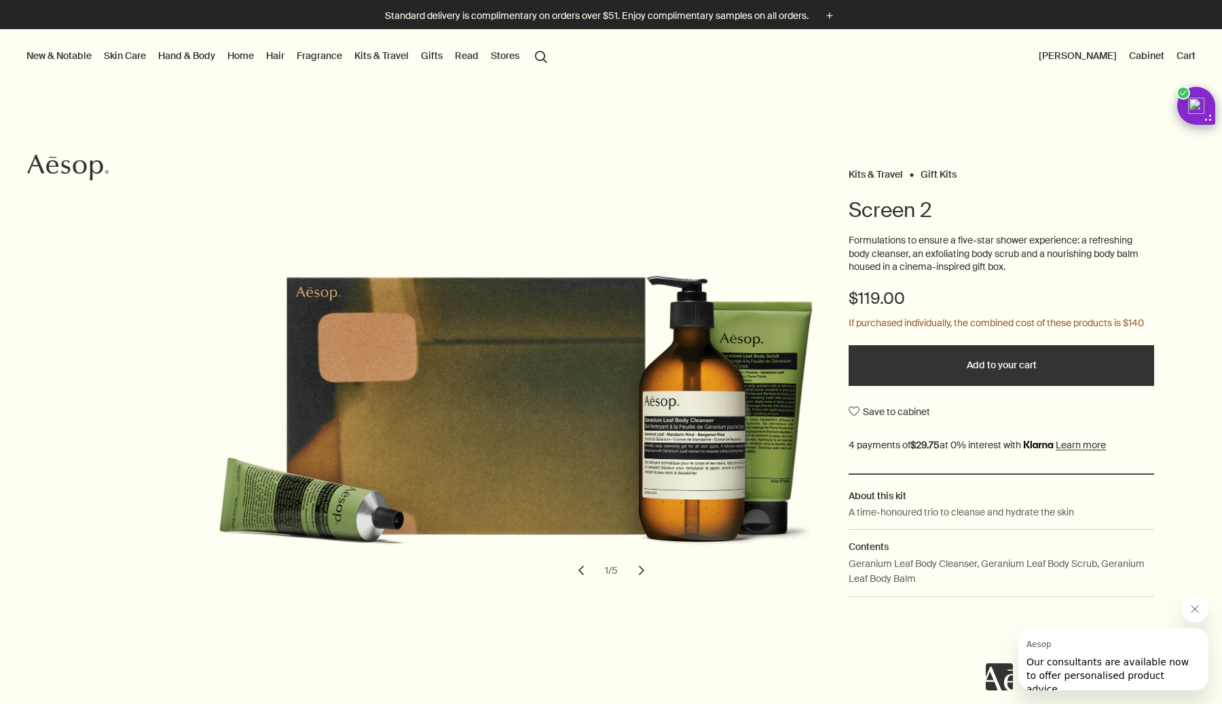
click at [426, 58] on link "Gifts" at bounding box center [431, 56] width 27 height 18
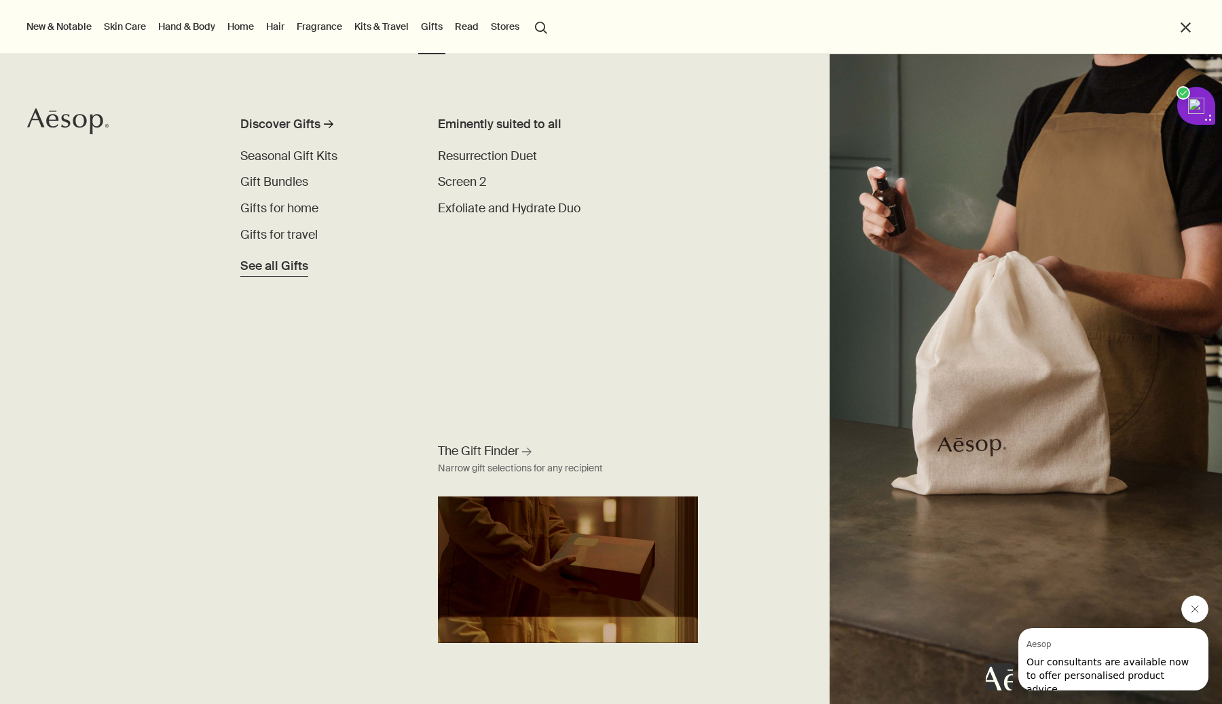
click at [280, 269] on span "See all Gifts" at bounding box center [274, 266] width 68 height 18
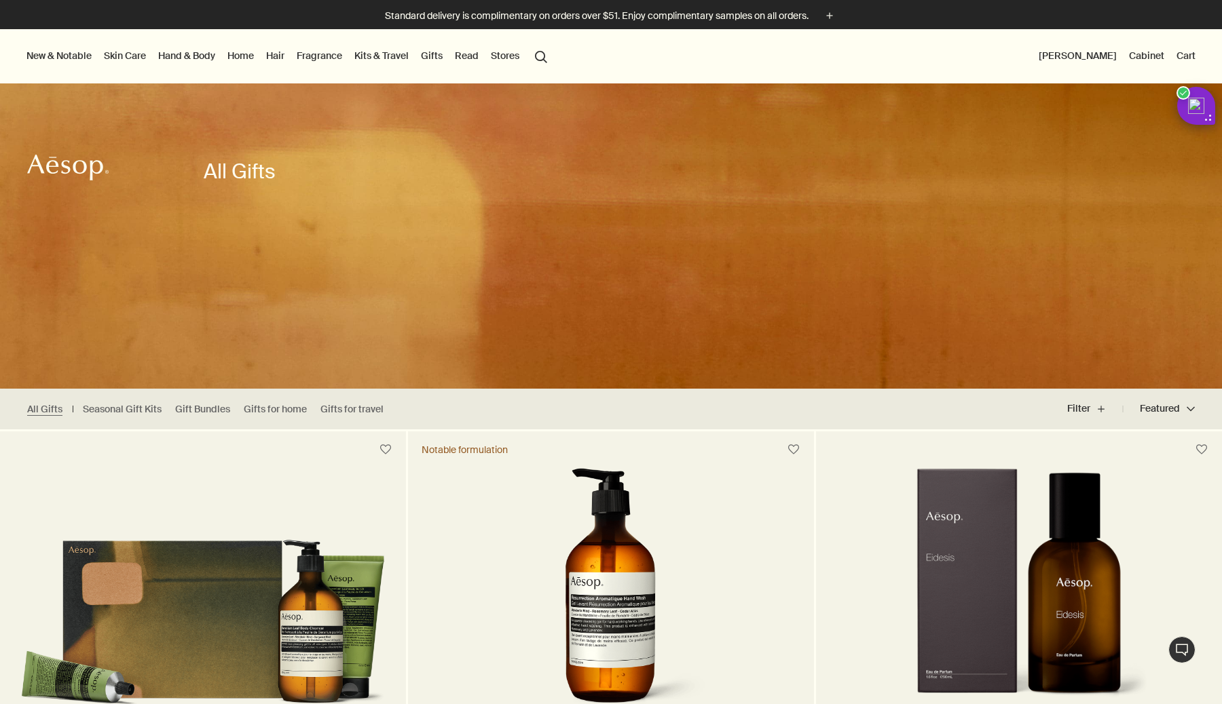
click at [1163, 410] on button "Featured Featured chevron" at bounding box center [1159, 409] width 72 height 33
click at [1092, 468] on span "Price - Low to High" at bounding box center [1136, 468] width 88 height 14
click at [1083, 468] on input "Price - Low to High" at bounding box center [1083, 465] width 0 height 9
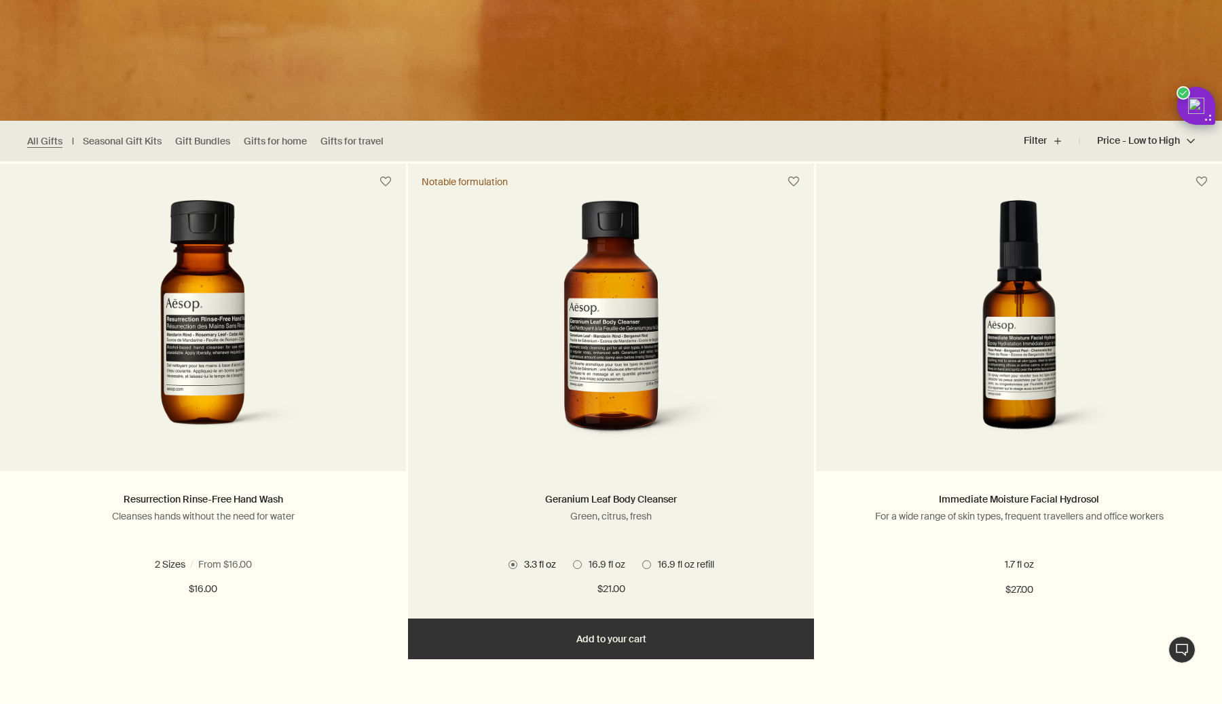
scroll to position [274, 0]
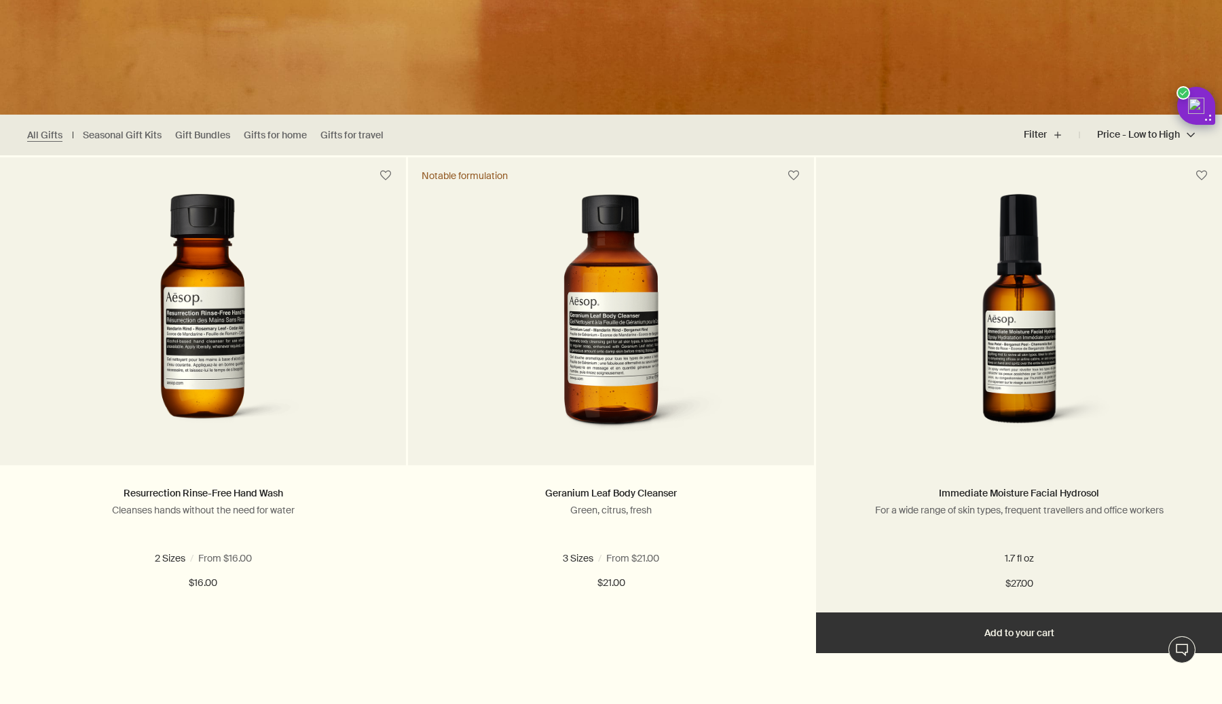
click at [984, 502] on h2 "Immediate Moisture Facial Hydrosol" at bounding box center [1018, 494] width 365 height 16
click at [1006, 374] on img at bounding box center [1018, 319] width 246 height 251
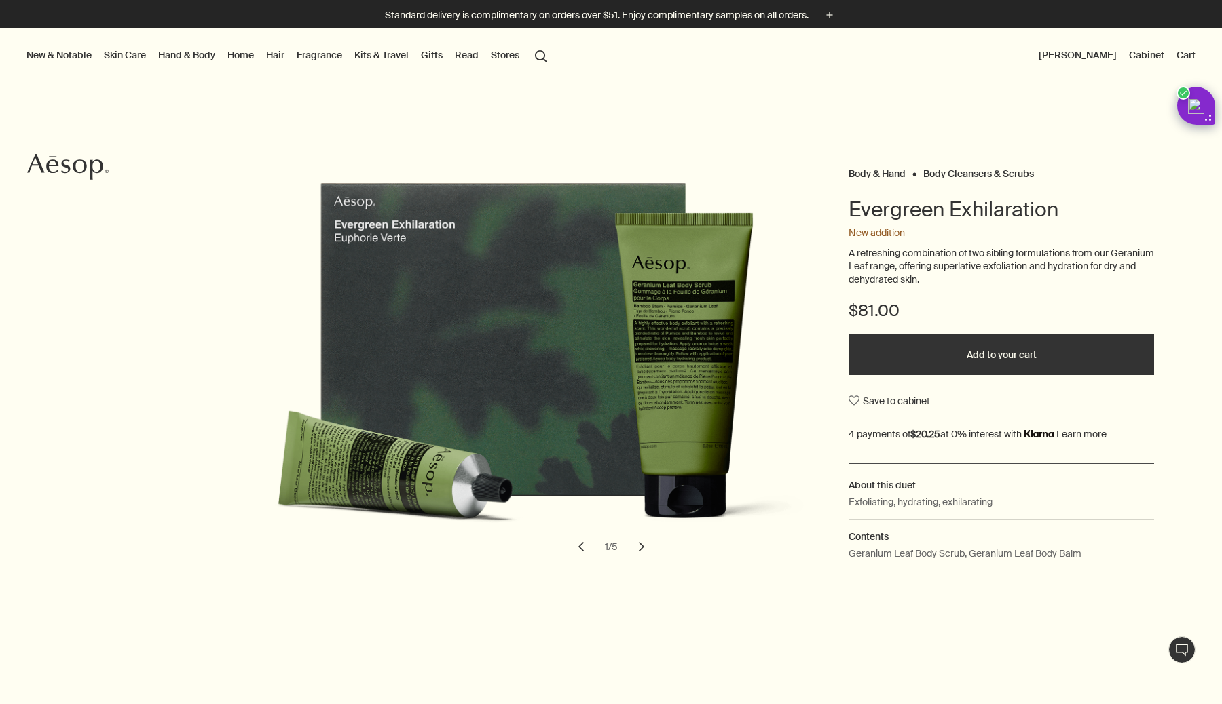
scroll to position [3, 0]
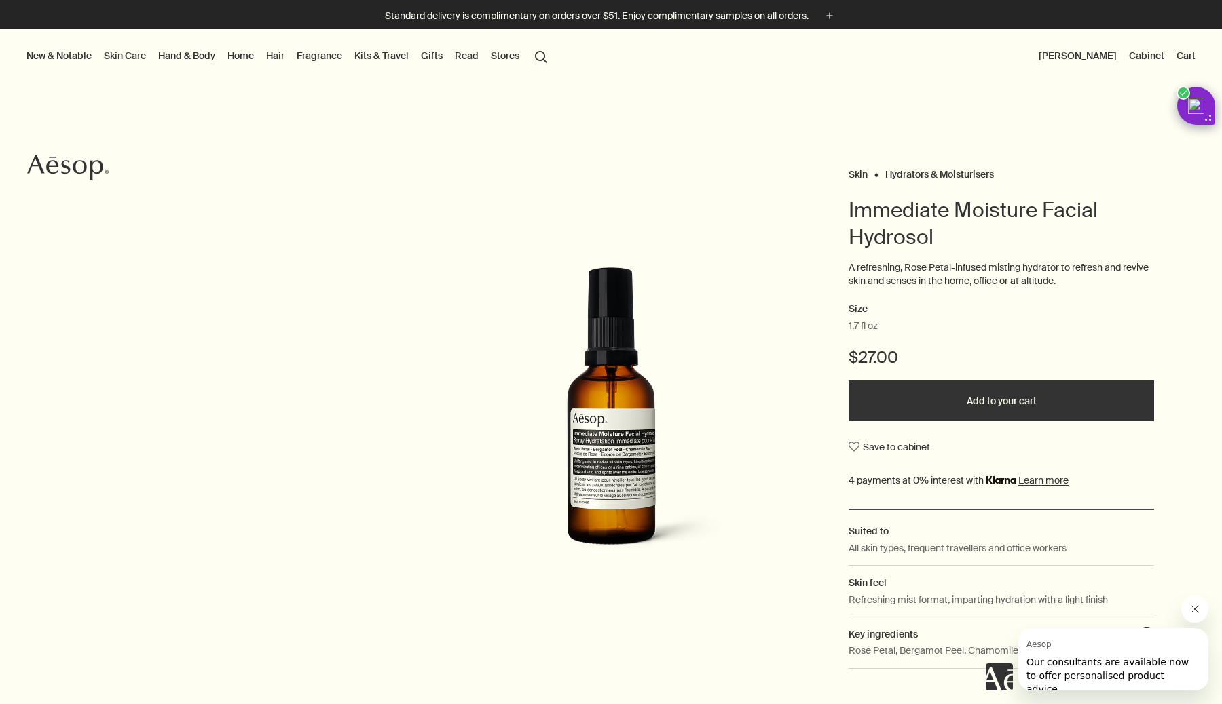
click at [641, 480] on img at bounding box center [610, 419] width 299 height 304
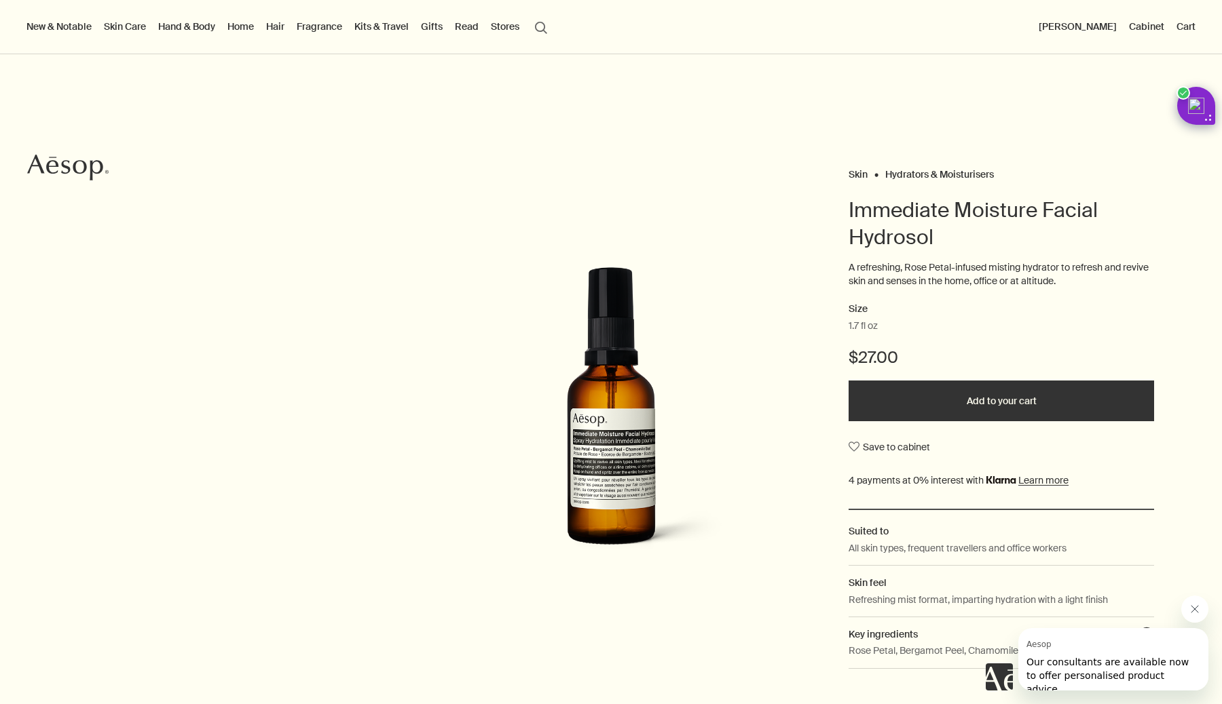
scroll to position [691, 0]
